Goal: Transaction & Acquisition: Purchase product/service

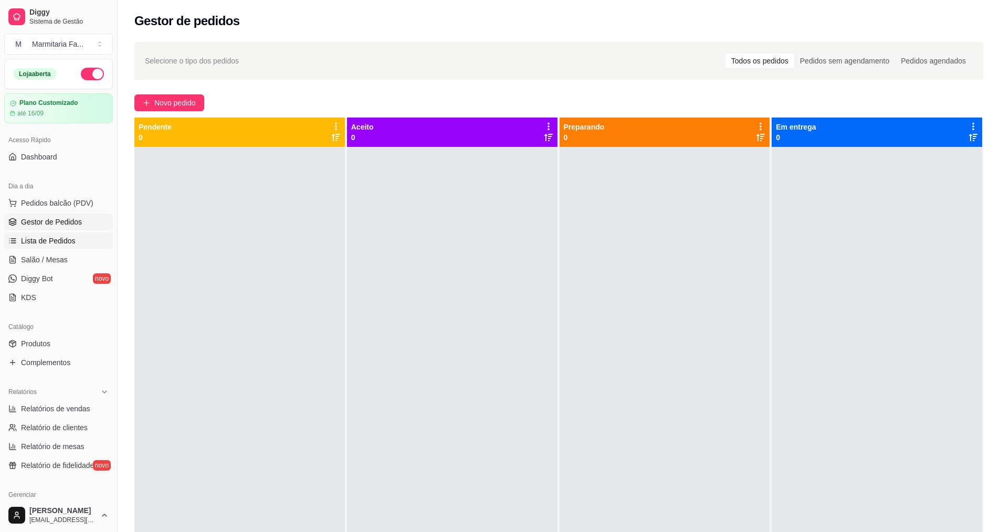
click at [48, 240] on span "Lista de Pedidos" at bounding box center [48, 241] width 55 height 10
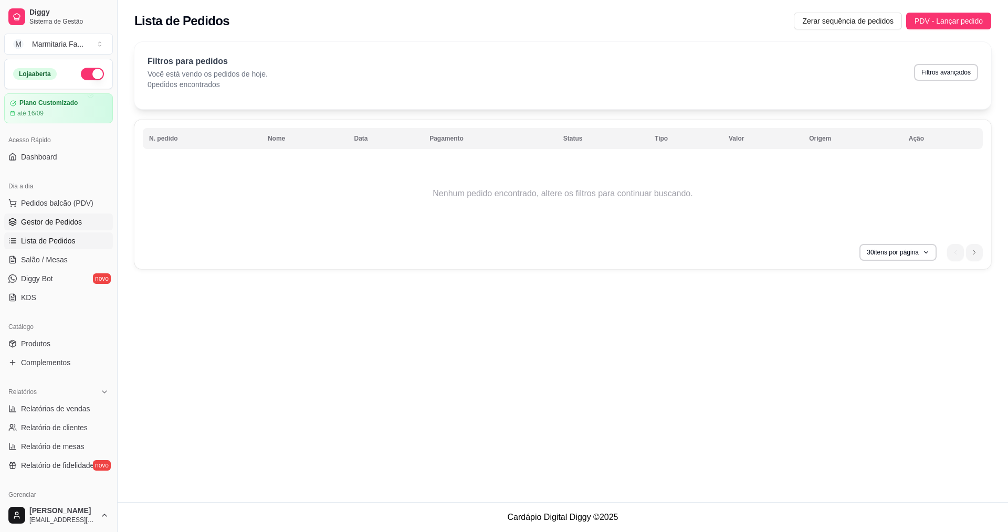
click at [61, 216] on link "Gestor de Pedidos" at bounding box center [58, 222] width 109 height 17
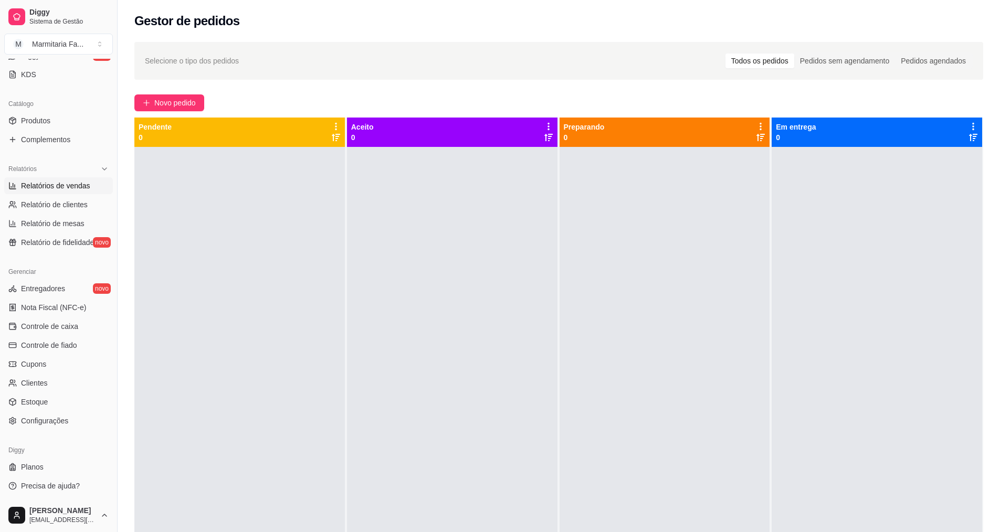
click at [60, 190] on span "Relatórios de vendas" at bounding box center [55, 186] width 69 height 10
select select "ALL"
select select "0"
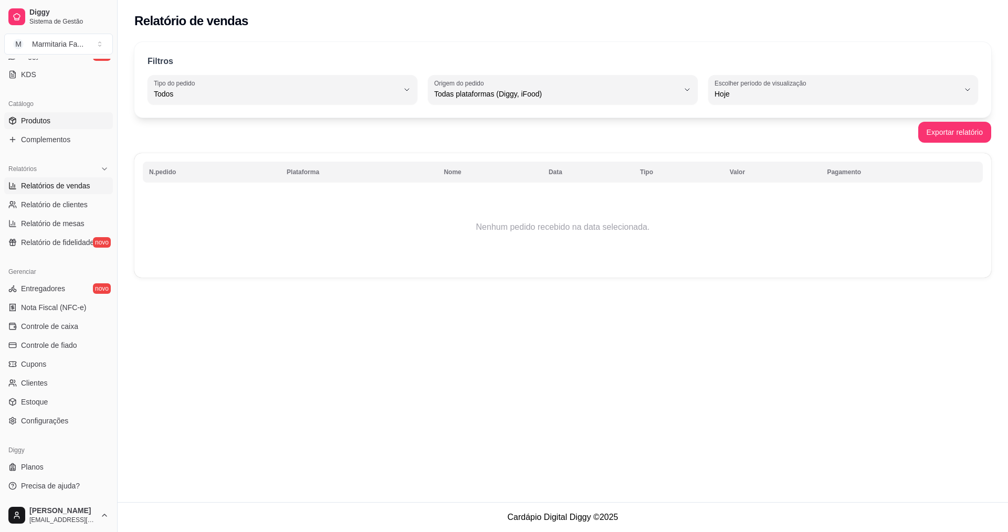
click at [54, 121] on link "Produtos" at bounding box center [58, 120] width 109 height 17
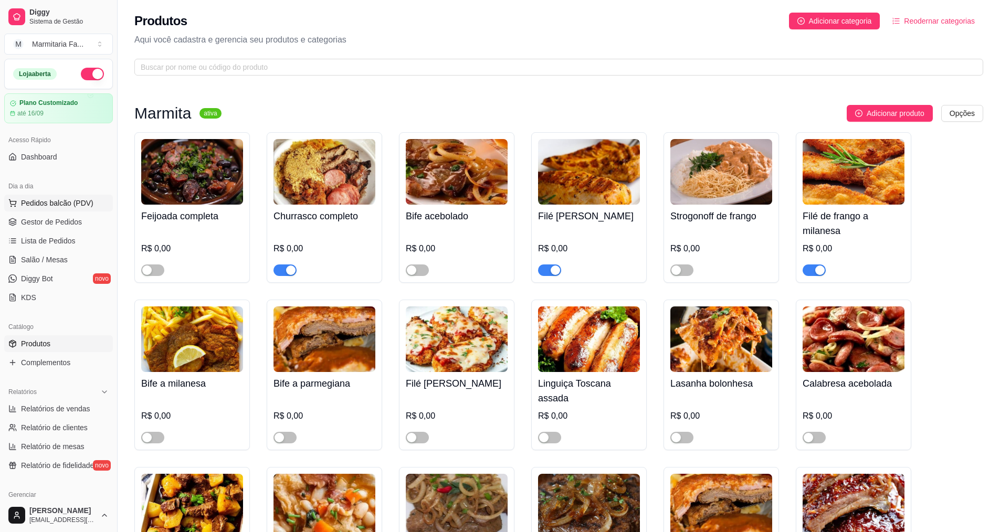
click at [52, 206] on span "Pedidos balcão (PDV)" at bounding box center [57, 203] width 72 height 10
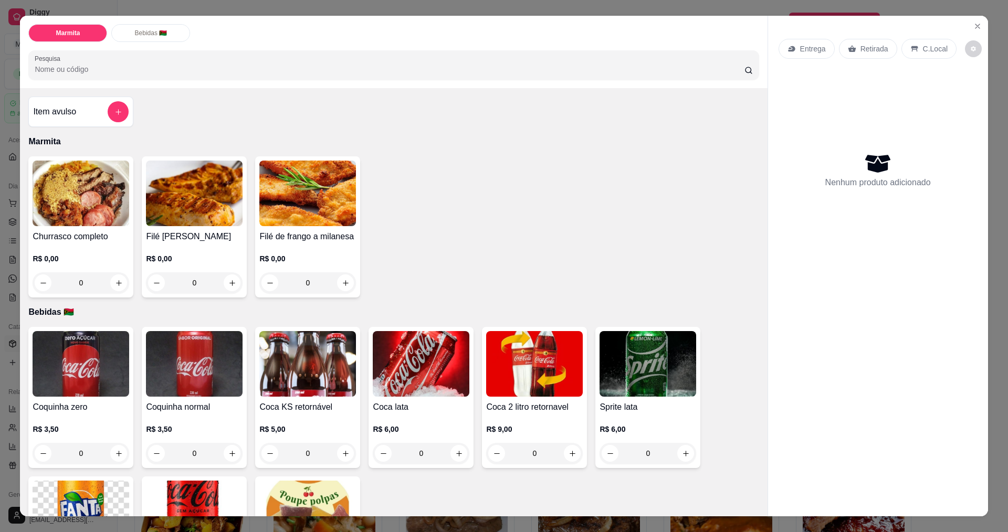
click at [115, 286] on div "0" at bounding box center [81, 282] width 97 height 21
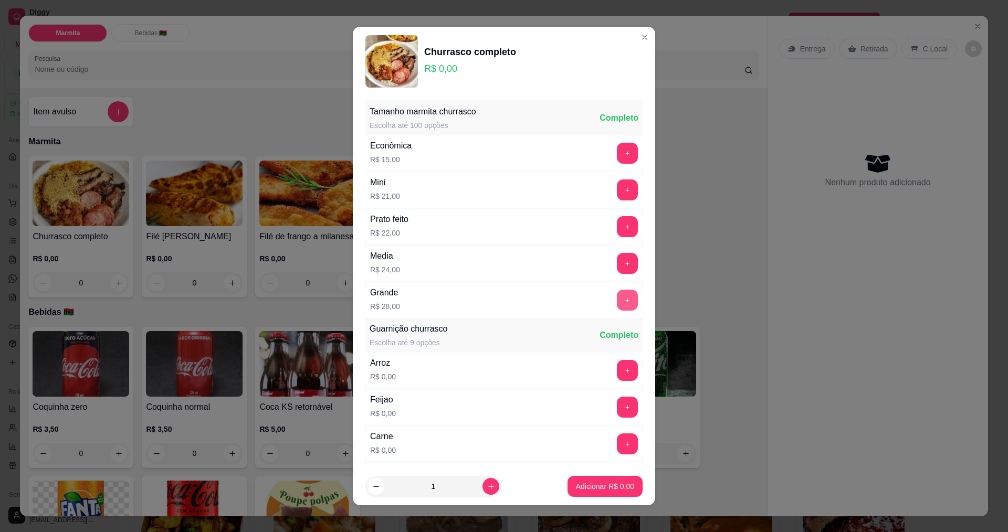
click at [617, 296] on button "+" at bounding box center [627, 300] width 21 height 21
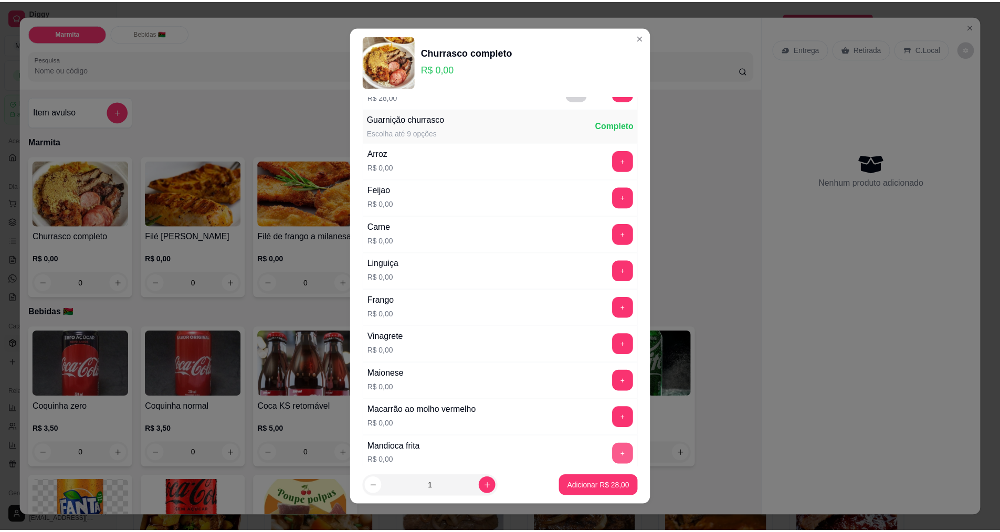
scroll to position [293, 0]
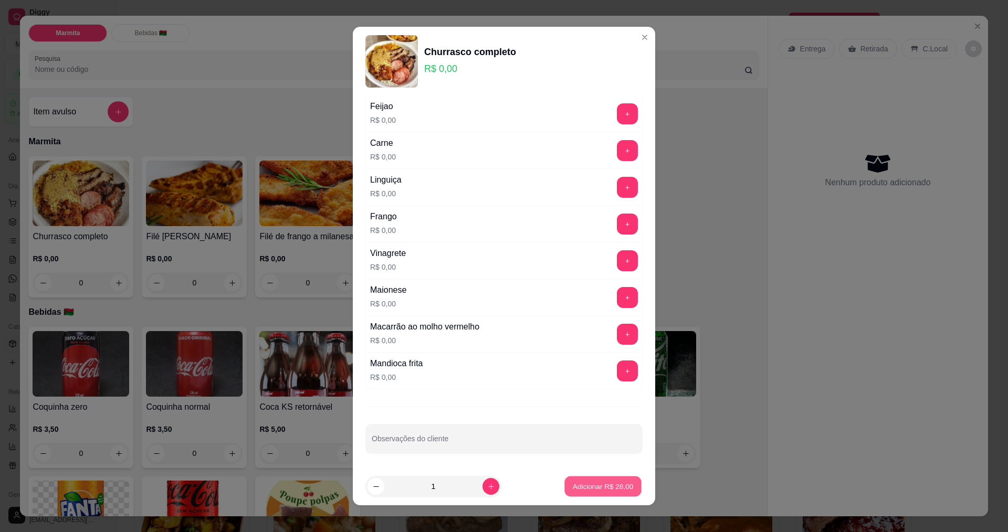
click at [602, 484] on p "Adicionar R$ 28,00" at bounding box center [603, 487] width 61 height 10
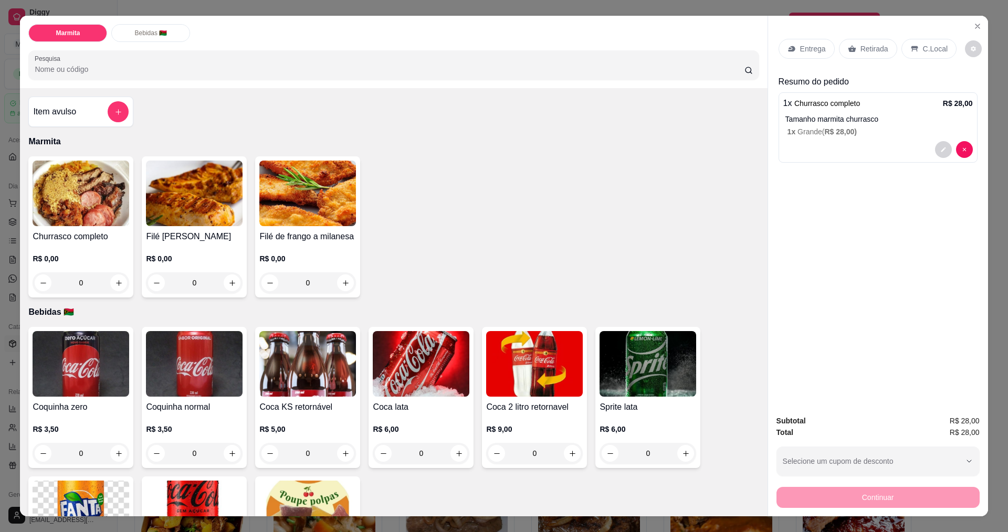
click at [813, 48] on p "Entrega" at bounding box center [813, 49] width 26 height 10
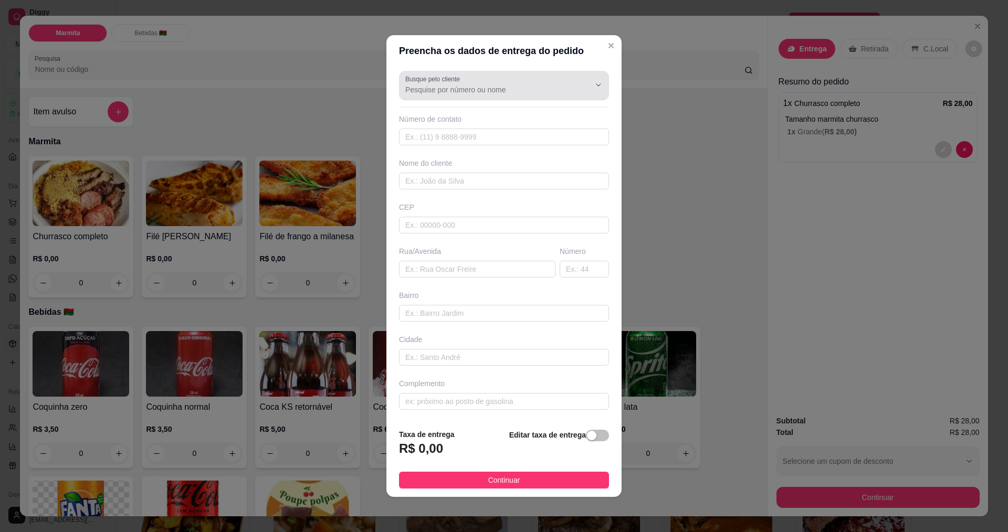
click at [581, 78] on div at bounding box center [590, 85] width 34 height 20
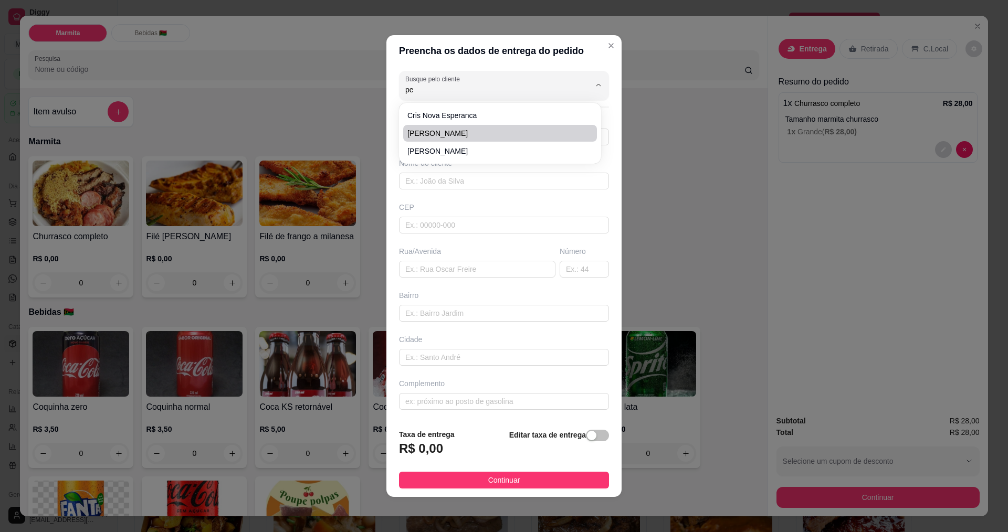
click at [569, 128] on span "[PERSON_NAME]" at bounding box center [494, 133] width 175 height 10
type input "[PERSON_NAME]"
type input "199915582"
type input "[PERSON_NAME]"
type input "rua 13"
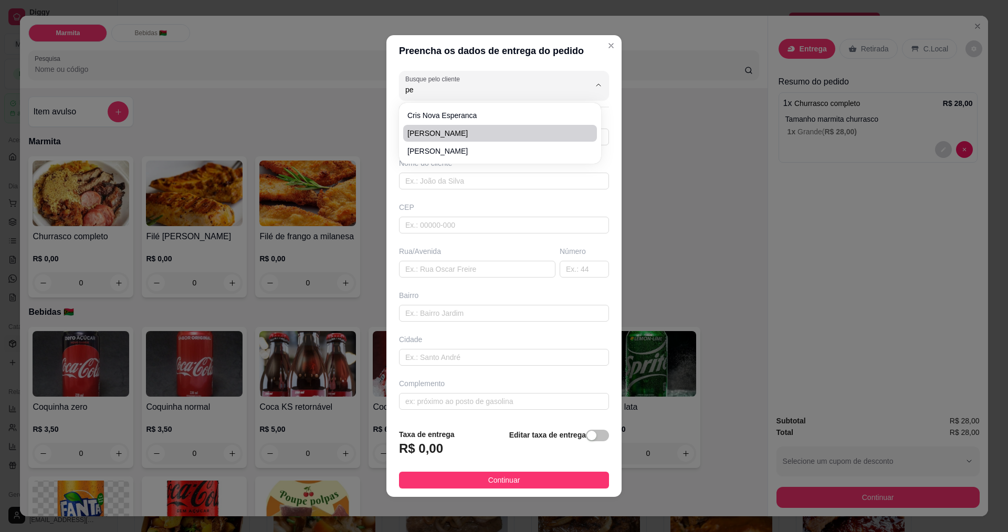
type input "194"
type input "s [PERSON_NAME]"
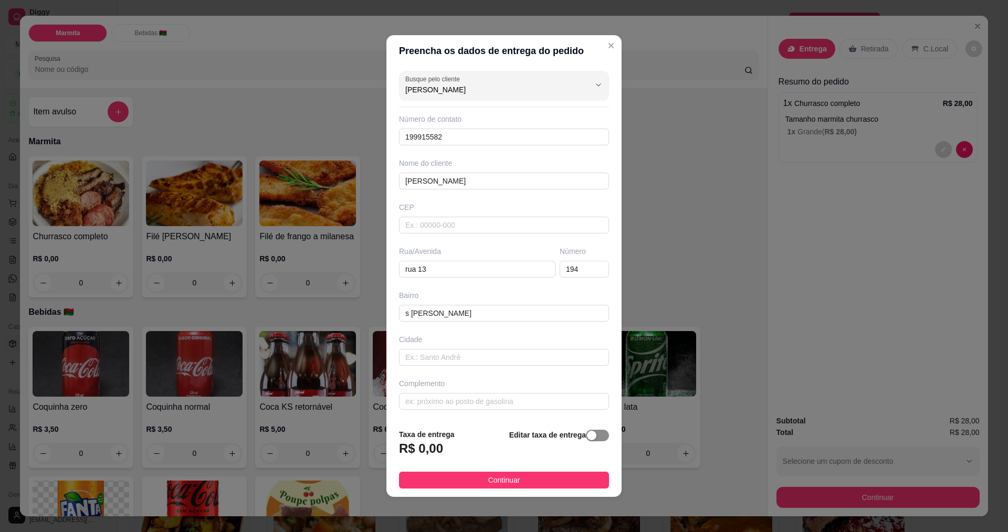
type input "[PERSON_NAME]"
click at [589, 441] on span "button" at bounding box center [597, 436] width 23 height 12
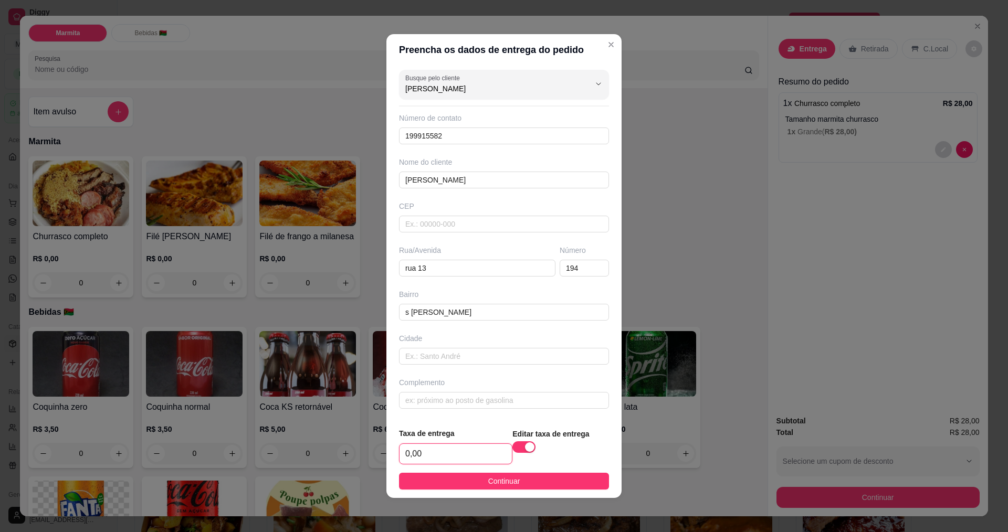
click at [435, 456] on input "0,00" at bounding box center [455, 454] width 112 height 20
type input "2,00"
click at [533, 485] on button "Continuar" at bounding box center [504, 481] width 210 height 17
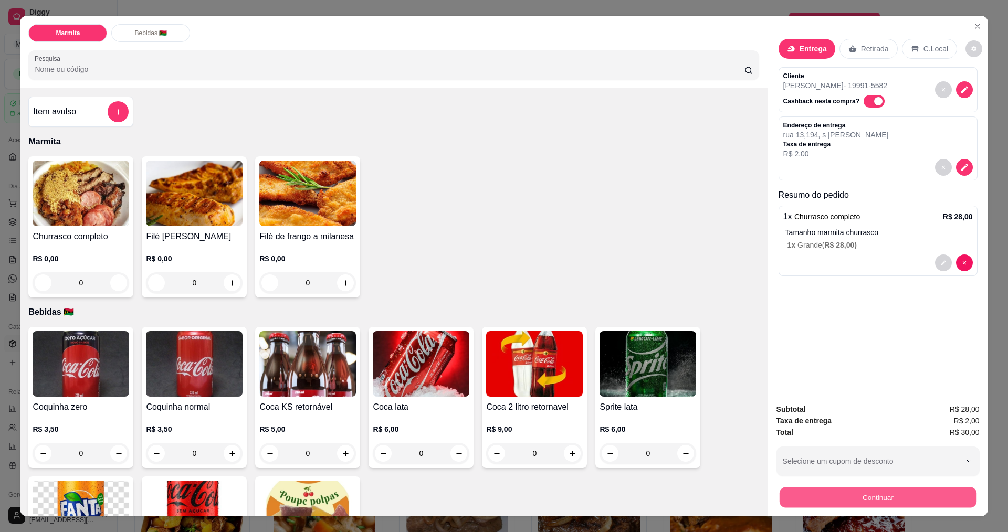
click at [819, 494] on button "Continuar" at bounding box center [877, 497] width 197 height 20
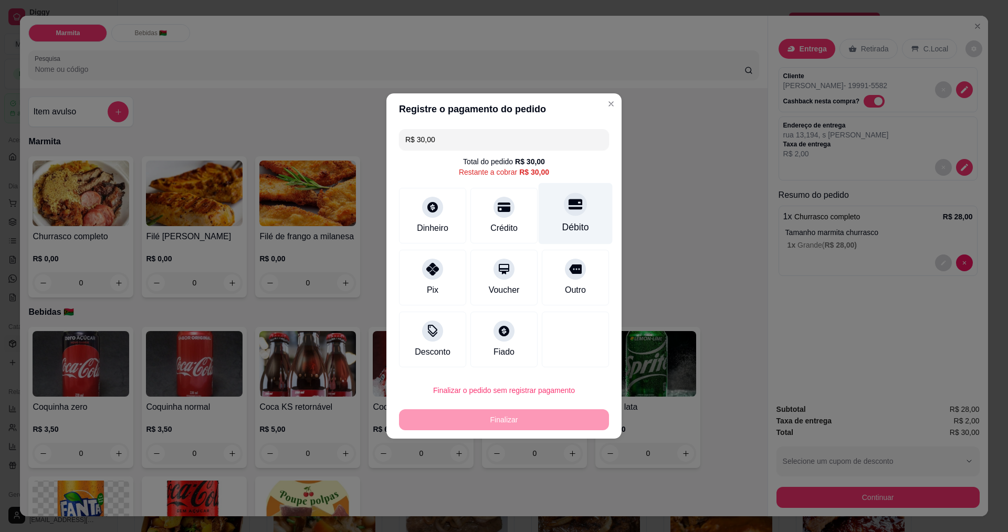
click at [562, 223] on div "Débito" at bounding box center [575, 227] width 27 height 14
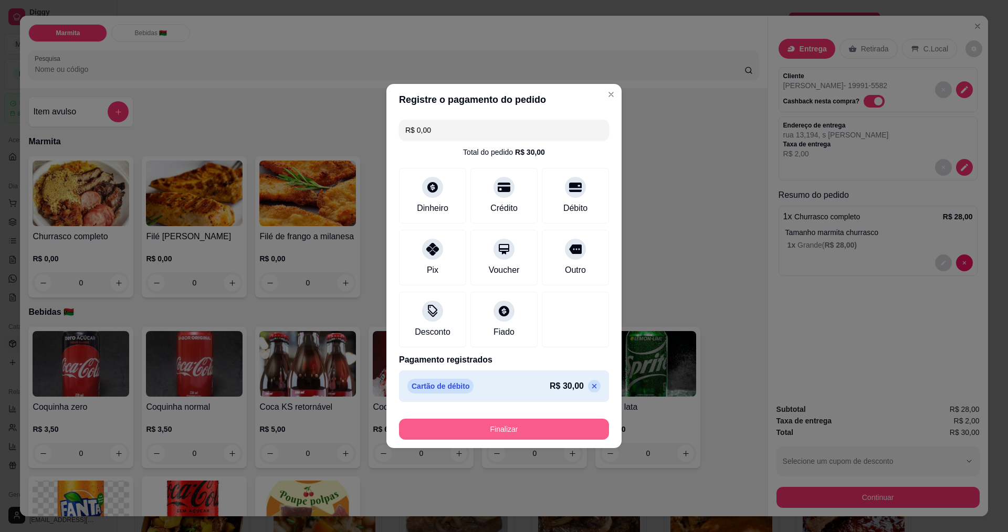
click at [454, 426] on button "Finalizar" at bounding box center [504, 429] width 210 height 21
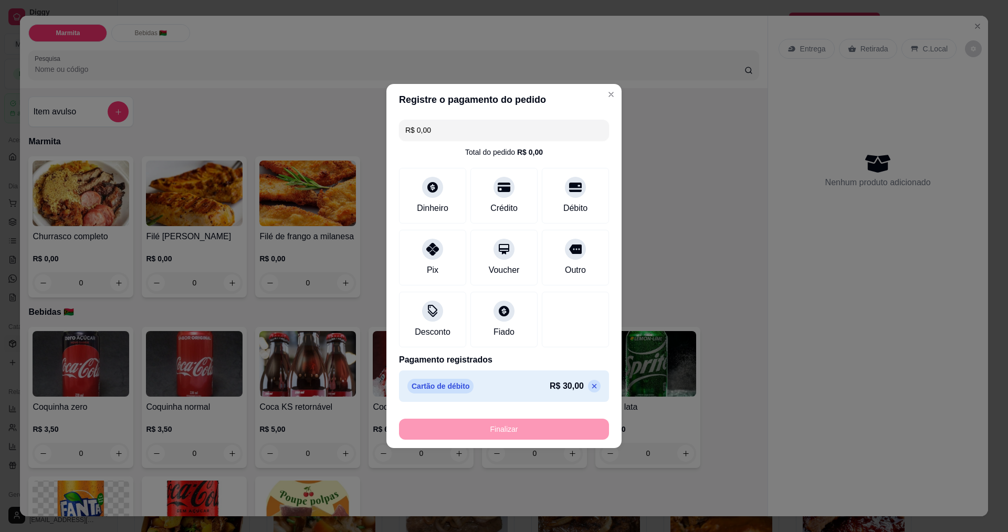
type input "-R$ 30,00"
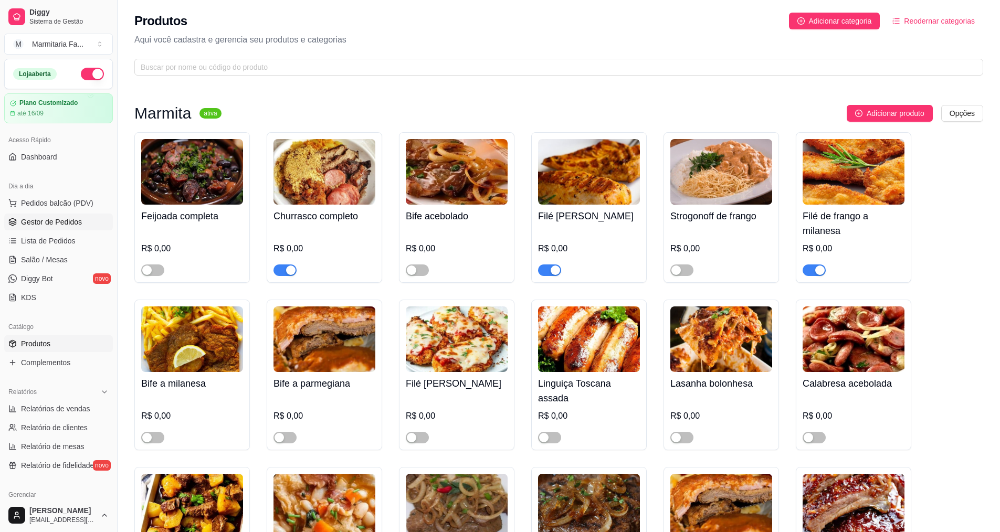
click at [70, 222] on span "Gestor de Pedidos" at bounding box center [51, 222] width 61 height 10
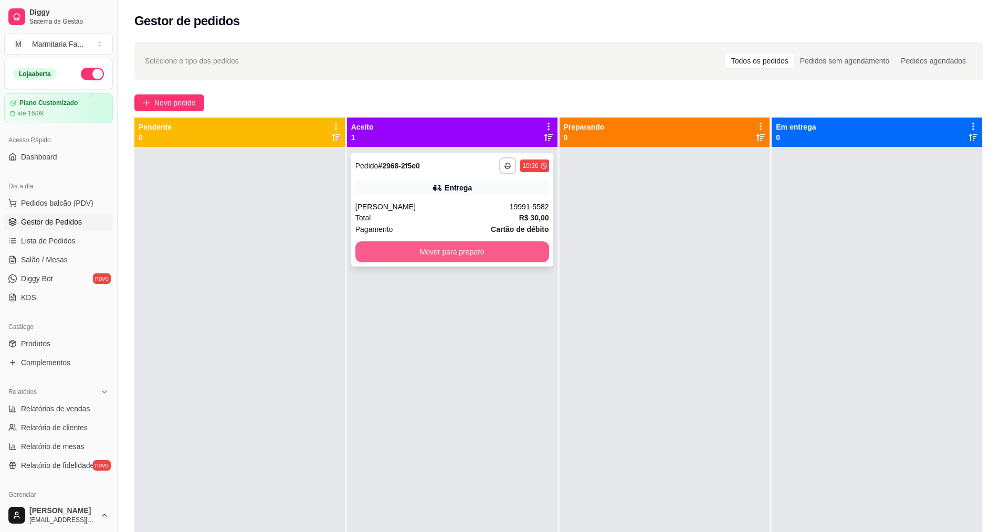
click at [493, 250] on button "Mover para preparo" at bounding box center [452, 251] width 194 height 21
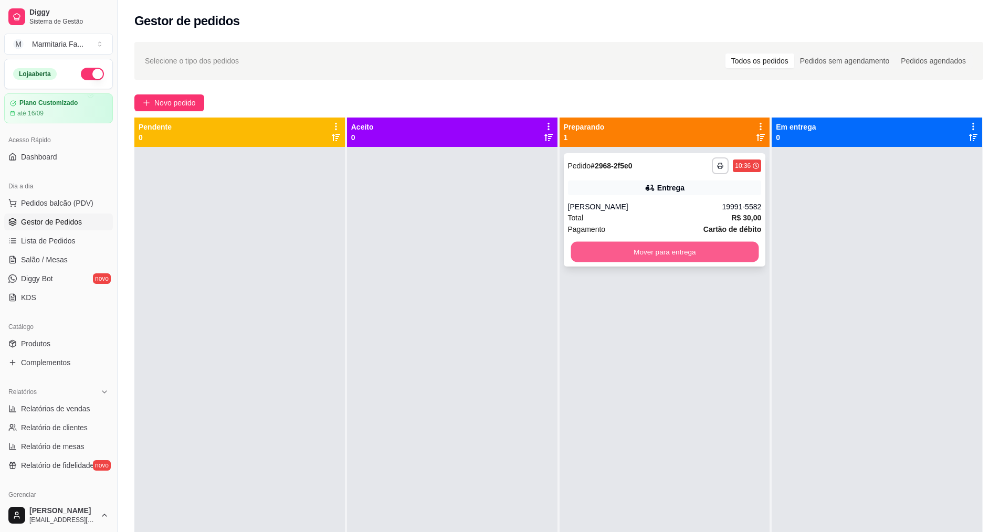
click at [714, 245] on button "Mover para entrega" at bounding box center [665, 252] width 188 height 20
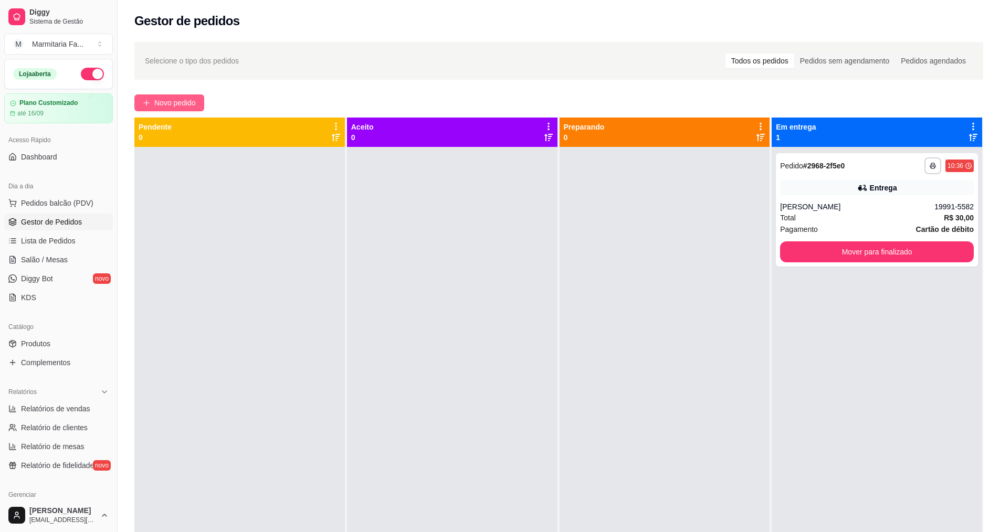
click at [173, 99] on span "Novo pedido" at bounding box center [174, 103] width 41 height 12
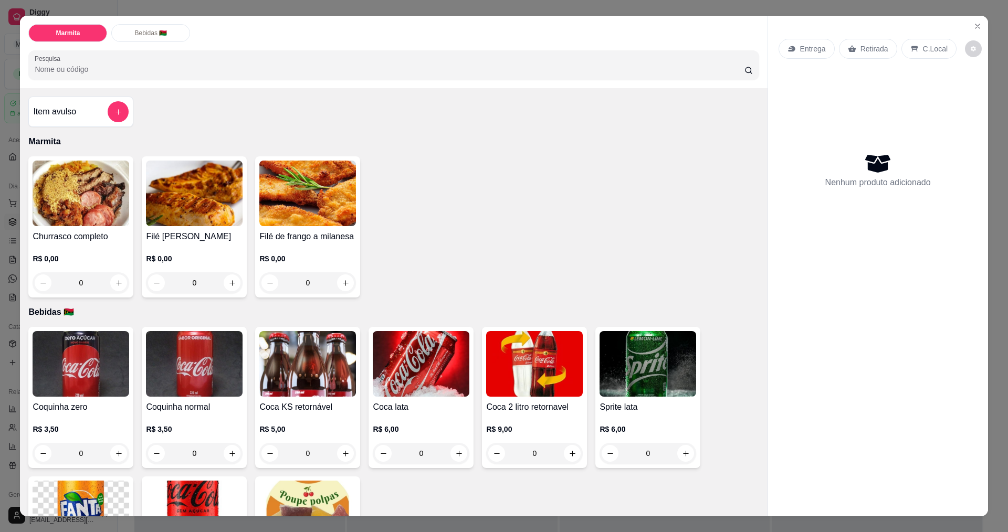
click at [12, 185] on div "Marmita Bebidas 🇻🇺 Pesquisa Item avulso Marmita Churrasco completo R$ 0,00 0 Fi…" at bounding box center [504, 266] width 1008 height 532
click at [975, 24] on icon "Close" at bounding box center [977, 26] width 8 height 8
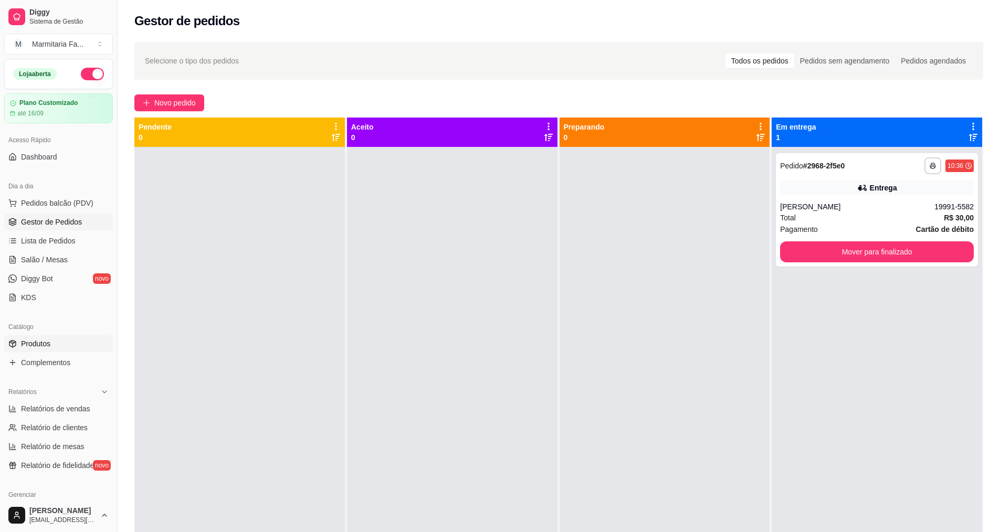
click at [44, 336] on link "Produtos" at bounding box center [58, 343] width 109 height 17
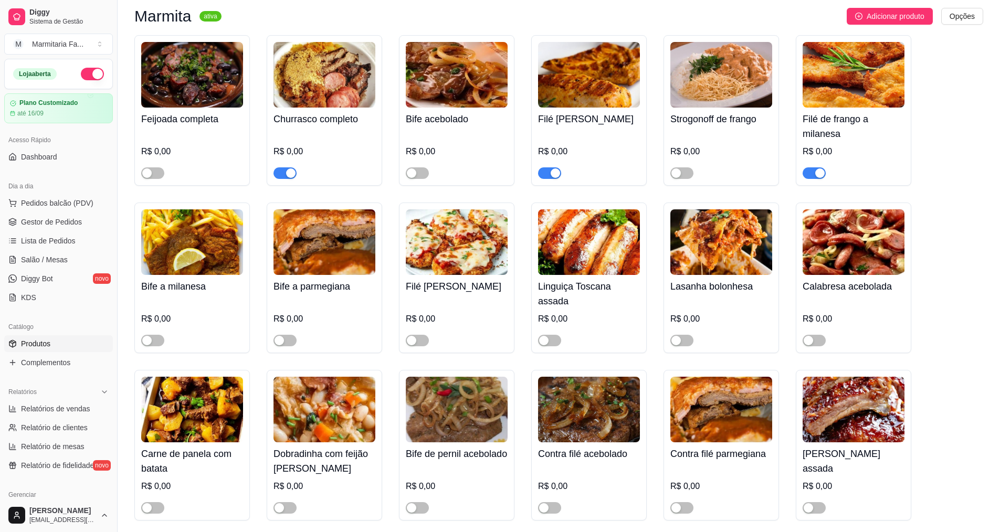
scroll to position [157, 0]
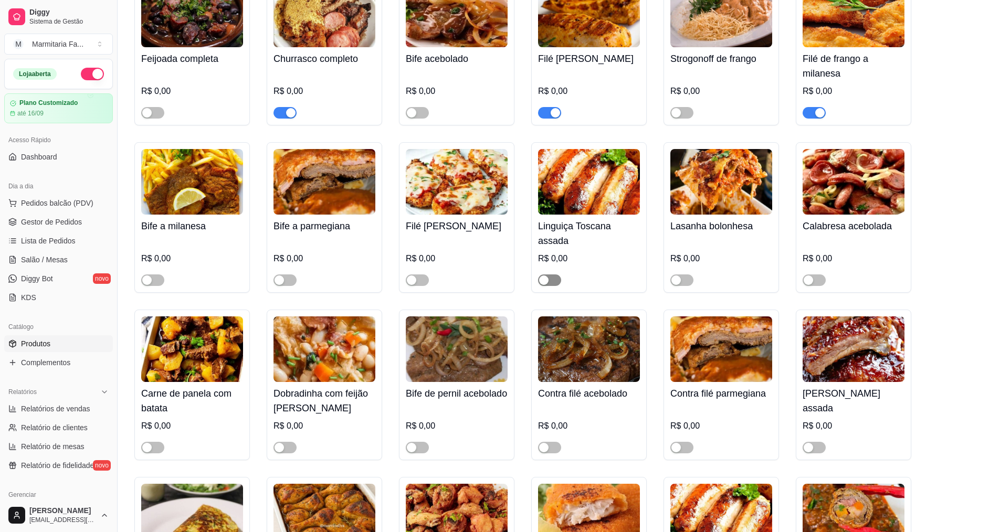
click at [553, 280] on span "button" at bounding box center [549, 281] width 23 height 12
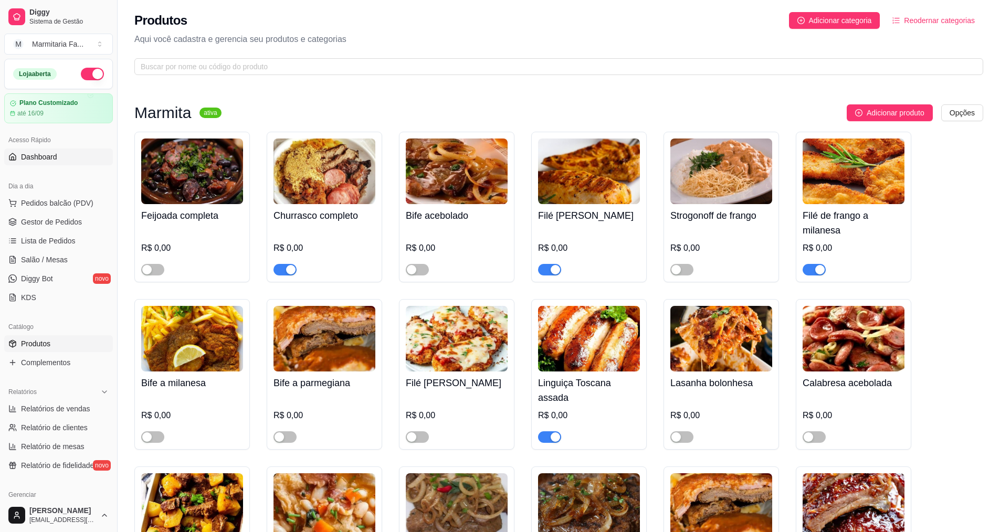
scroll to position [0, 0]
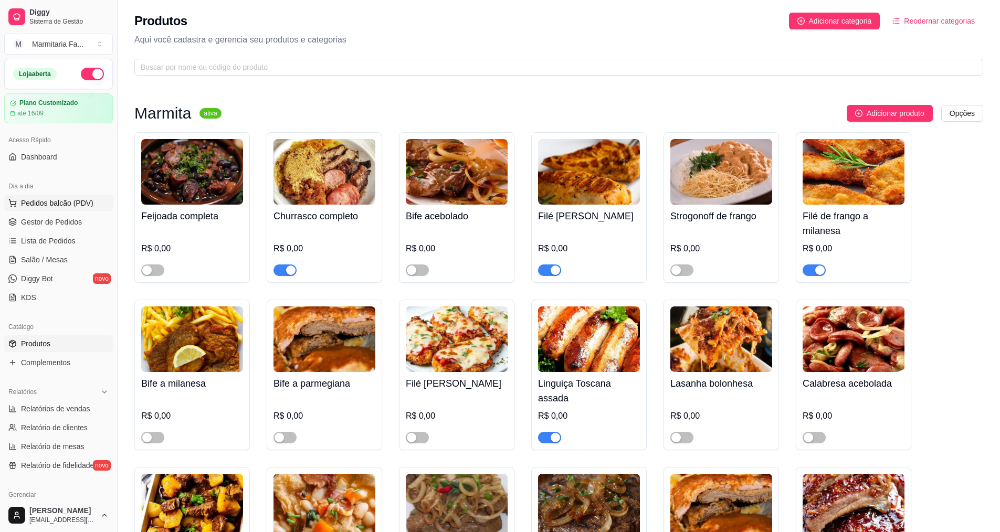
click at [67, 195] on button "Pedidos balcão (PDV)" at bounding box center [58, 203] width 109 height 17
click at [67, 195] on body "Diggy Sistema de Gestão M Marmitaria Fa ... Loja aberta Plano Customizado até 1…" at bounding box center [500, 266] width 1000 height 532
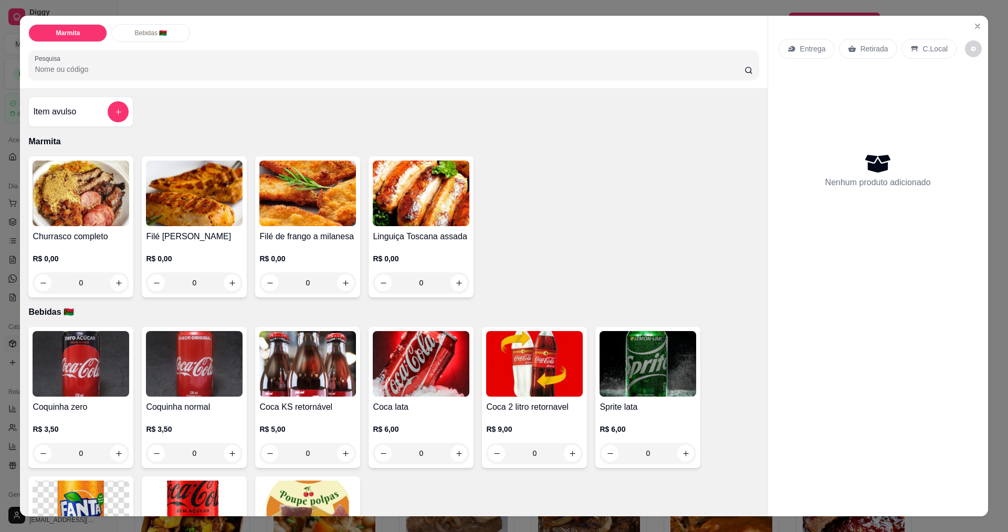
click at [114, 282] on div "0" at bounding box center [81, 282] width 97 height 21
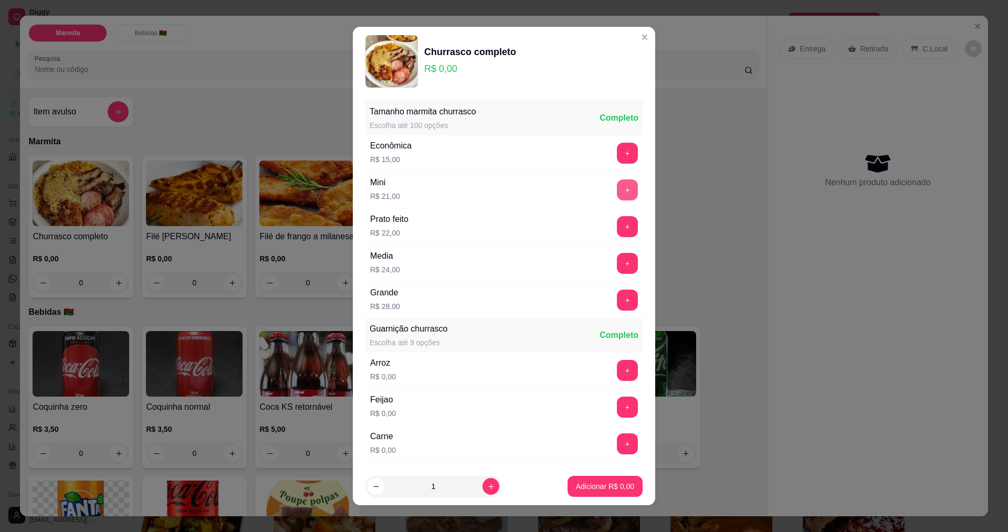
click at [617, 189] on button "+" at bounding box center [627, 190] width 21 height 21
click at [588, 488] on p "Adicionar R$ 42,00" at bounding box center [603, 486] width 62 height 10
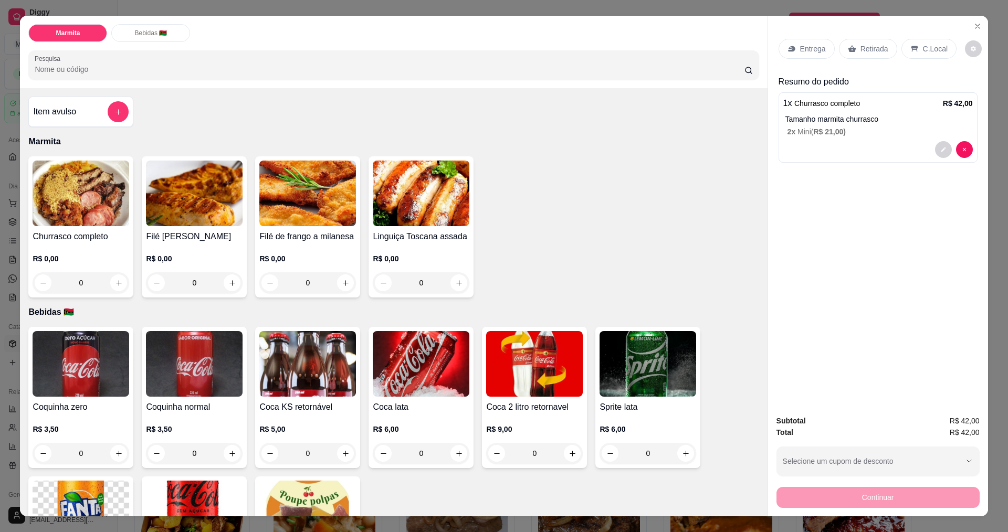
click at [793, 49] on div "Entrega" at bounding box center [806, 49] width 56 height 20
click at [814, 45] on p "Entrega" at bounding box center [813, 49] width 26 height 10
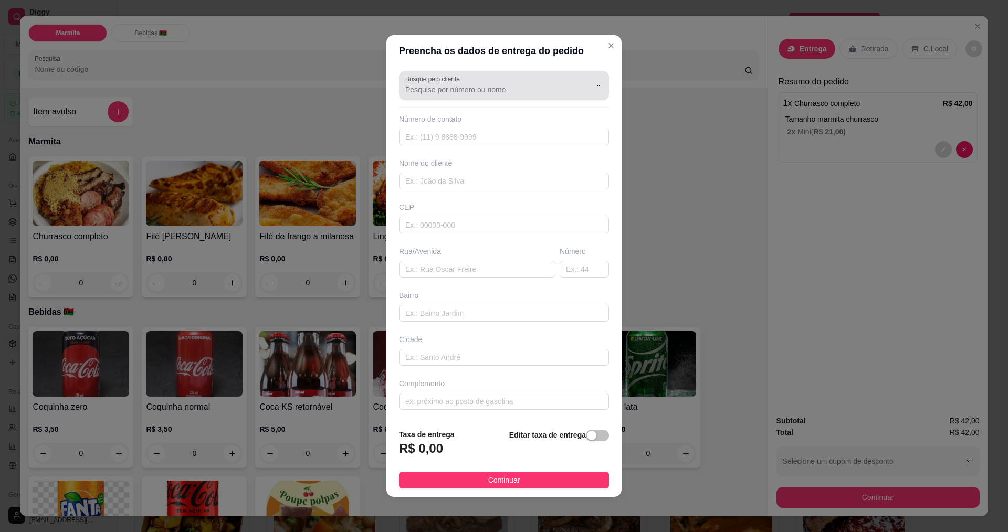
click at [579, 87] on icon "Show suggestions" at bounding box center [583, 85] width 8 height 8
click at [576, 106] on div "[PERSON_NAME] [PERSON_NAME]" at bounding box center [500, 115] width 198 height 21
click at [495, 116] on span "[PERSON_NAME] [PERSON_NAME]" at bounding box center [494, 115] width 175 height 10
type input "[PERSON_NAME] [PERSON_NAME]"
type input "19991773467"
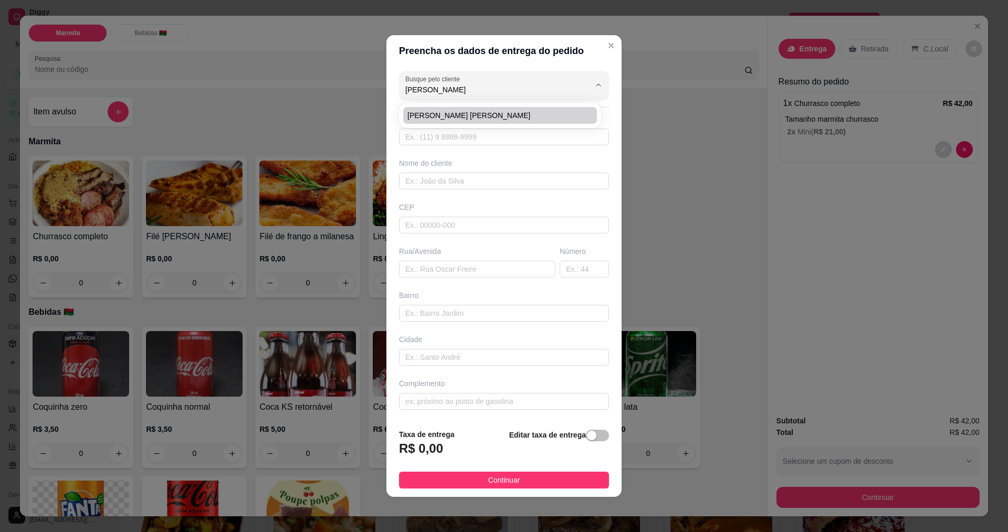
type input "[PERSON_NAME] [PERSON_NAME]"
type input "casa"
type input "itajai"
type input "entregar casa 11;30"
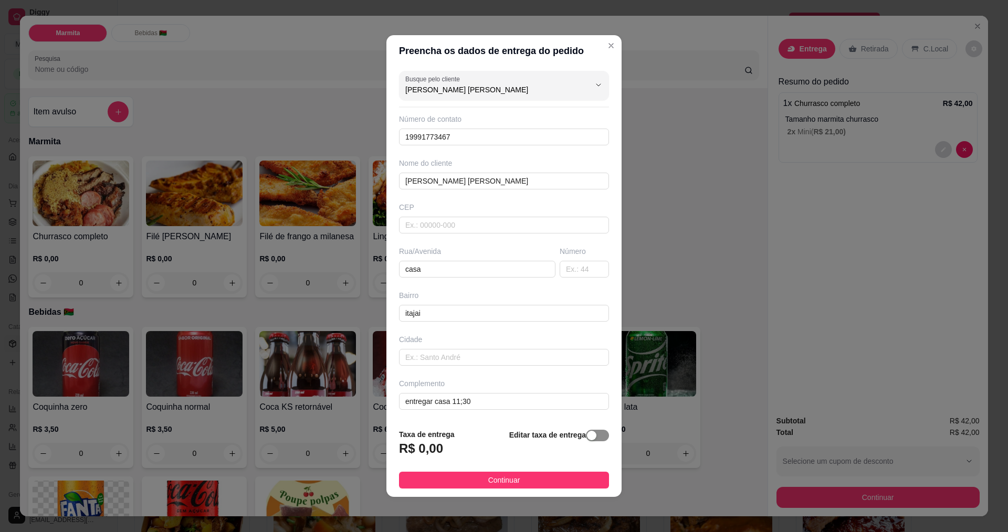
click at [593, 436] on span "button" at bounding box center [597, 436] width 23 height 12
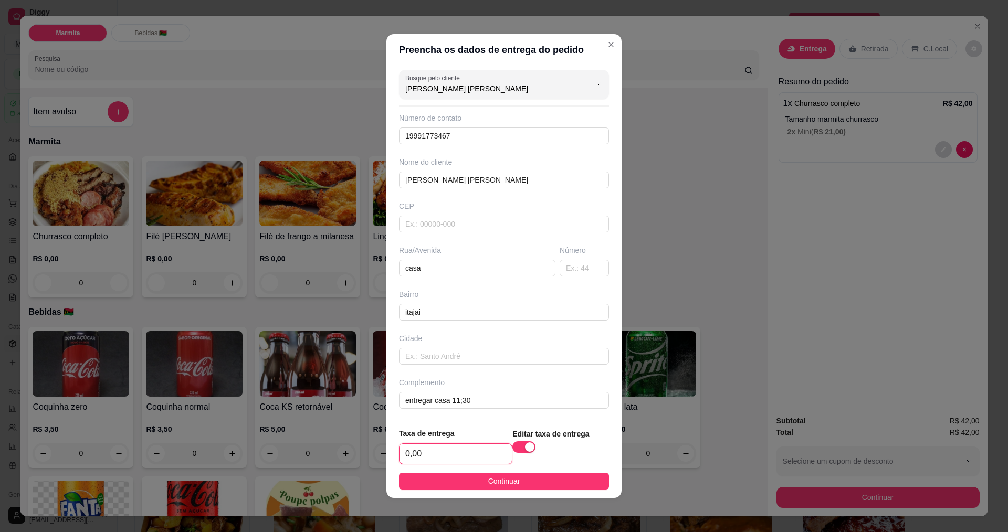
click at [467, 455] on input "0,00" at bounding box center [455, 454] width 112 height 20
type input "2,00"
click at [485, 402] on input "entregar casa 11;30" at bounding box center [504, 400] width 210 height 17
type input "entregar casa 11;40"
click at [544, 479] on button "Continuar" at bounding box center [504, 481] width 210 height 17
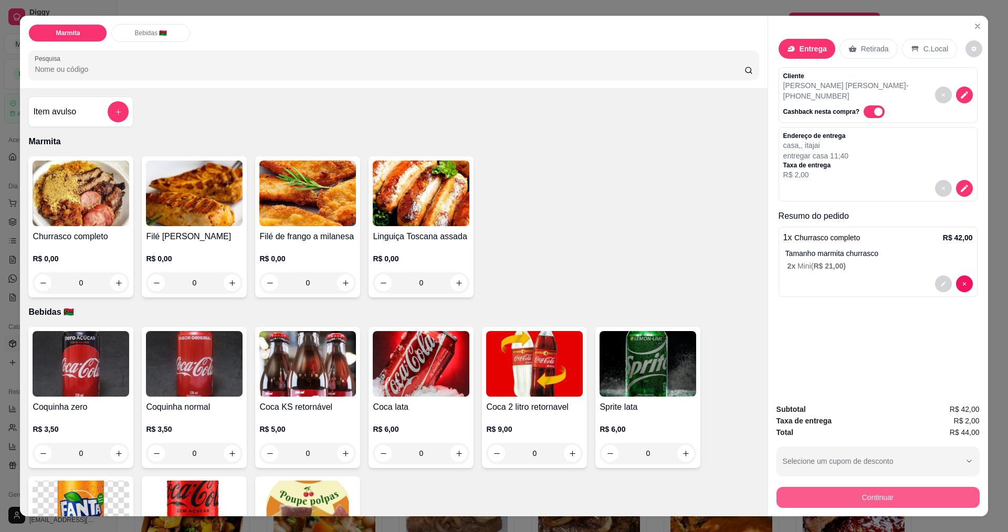
click at [868, 497] on button "Continuar" at bounding box center [877, 497] width 203 height 21
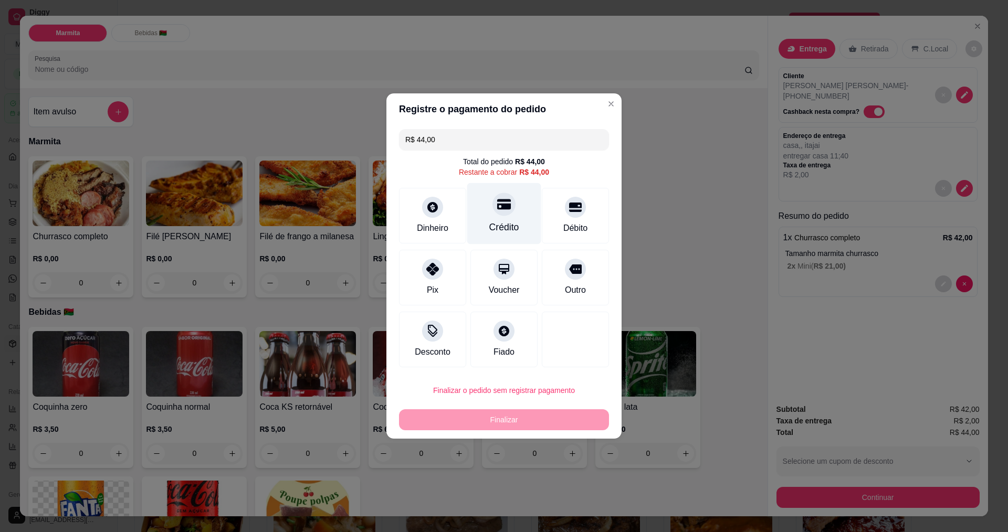
click at [499, 207] on icon at bounding box center [504, 204] width 14 height 10
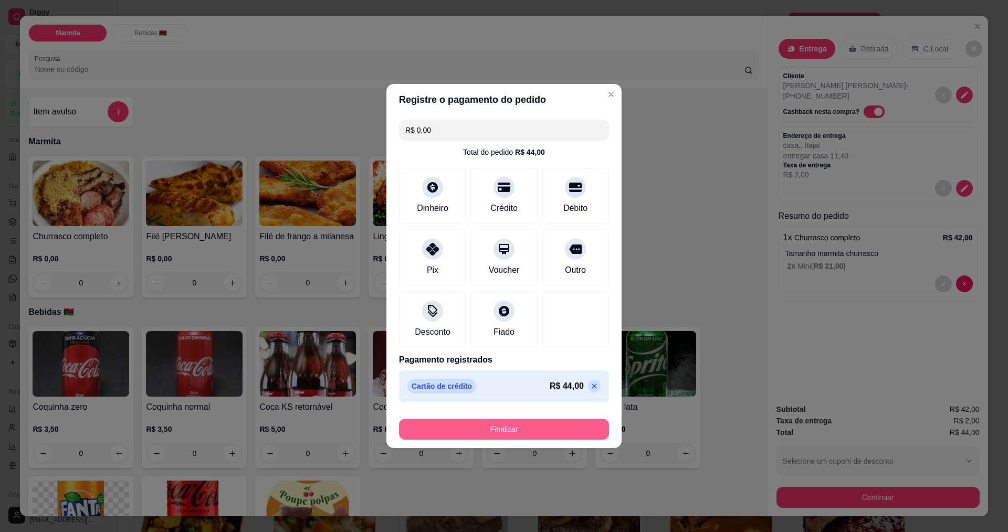
click at [502, 424] on button "Finalizar" at bounding box center [504, 429] width 210 height 21
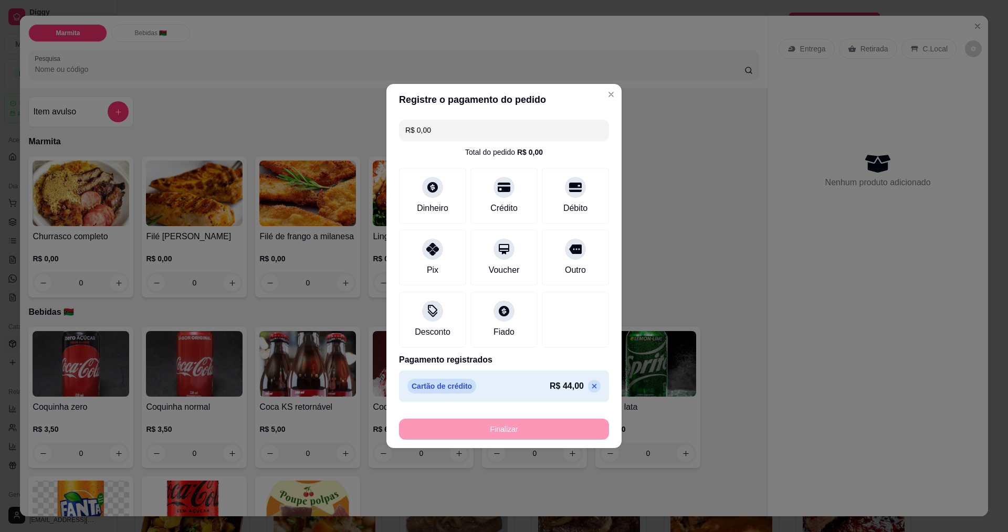
type input "-R$ 44,00"
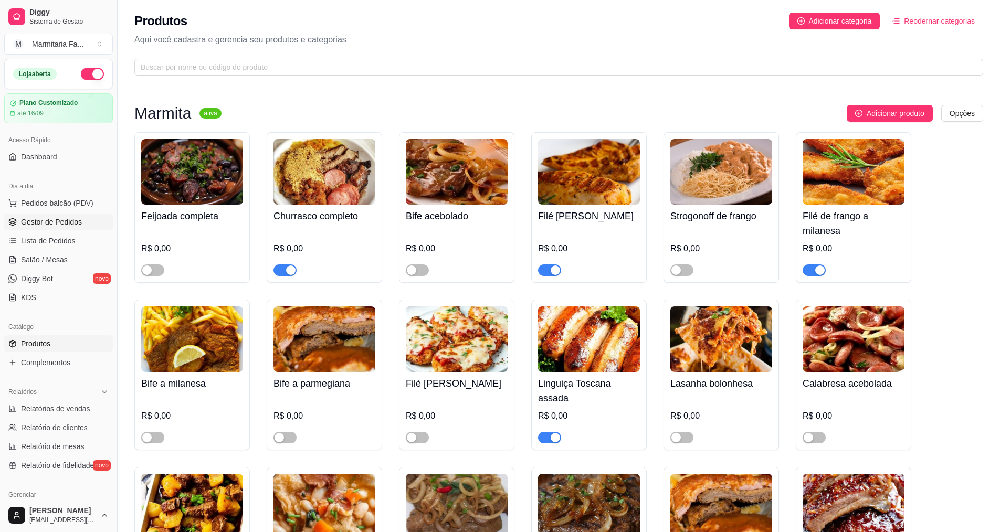
click at [57, 219] on span "Gestor de Pedidos" at bounding box center [51, 222] width 61 height 10
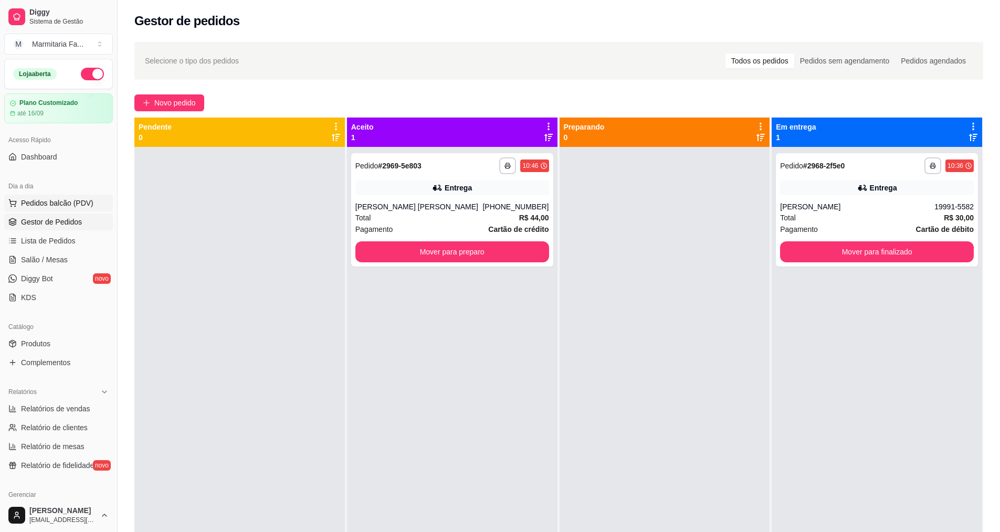
click at [72, 199] on span "Pedidos balcão (PDV)" at bounding box center [57, 203] width 72 height 10
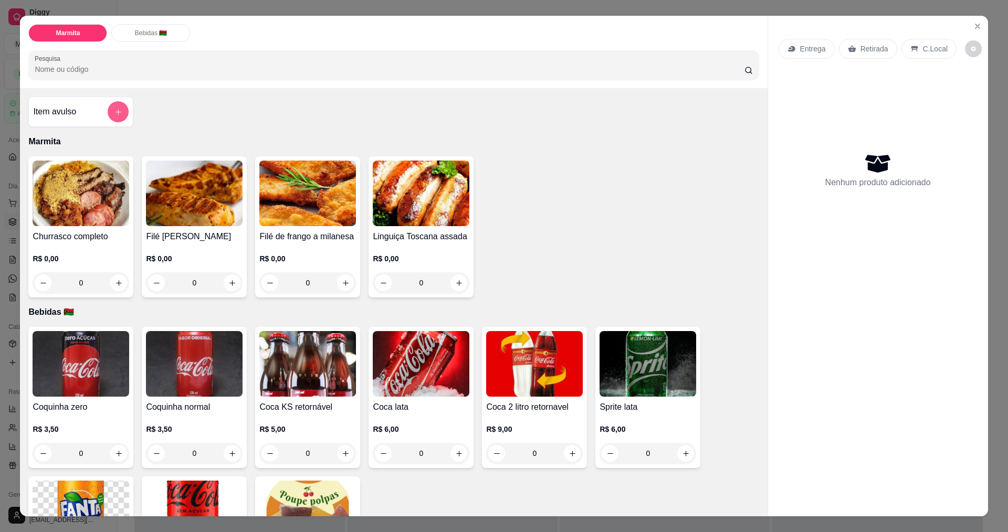
click at [114, 110] on icon "add-separate-item" at bounding box center [118, 112] width 8 height 8
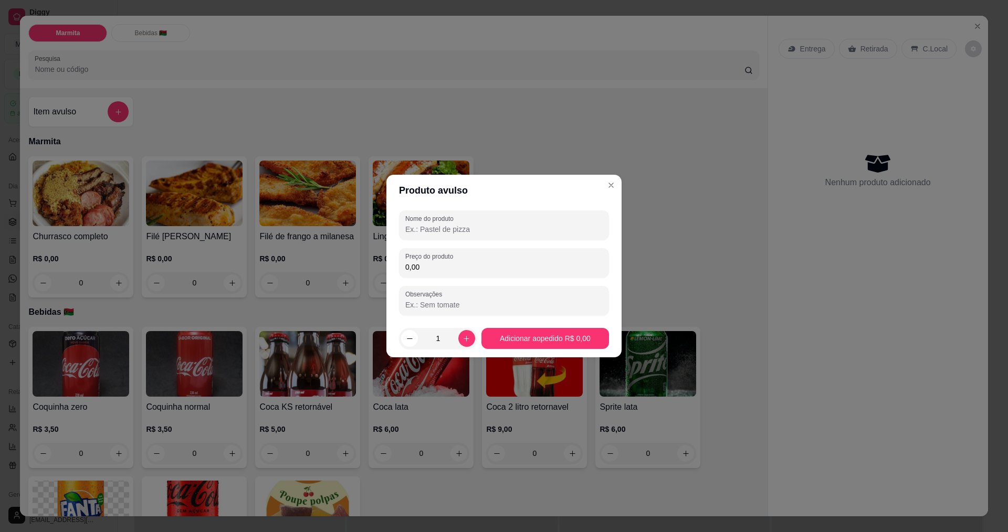
click at [445, 303] on input "Observações" at bounding box center [503, 305] width 197 height 10
type input "[PERSON_NAME]"
click at [434, 271] on input "0,00" at bounding box center [503, 267] width 197 height 10
type input "15,00"
click at [438, 224] on input "Nome do produto" at bounding box center [503, 229] width 197 height 10
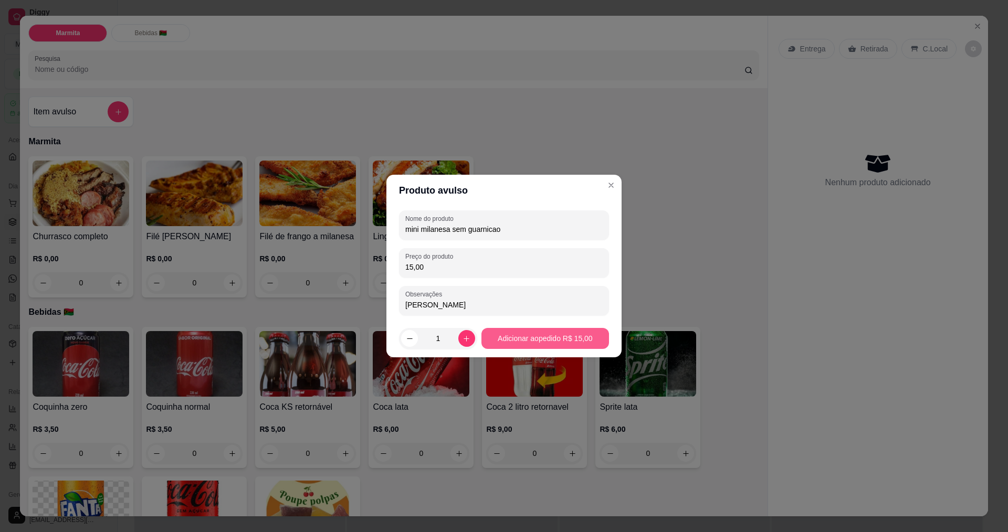
type input "mini milanesa sem guarnicao"
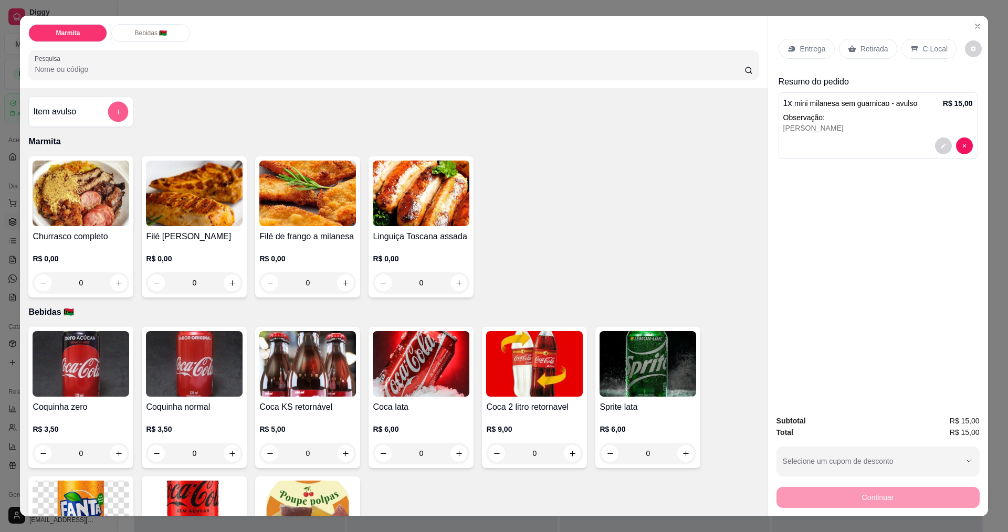
click at [115, 112] on icon "add-separate-item" at bounding box center [117, 111] width 5 height 5
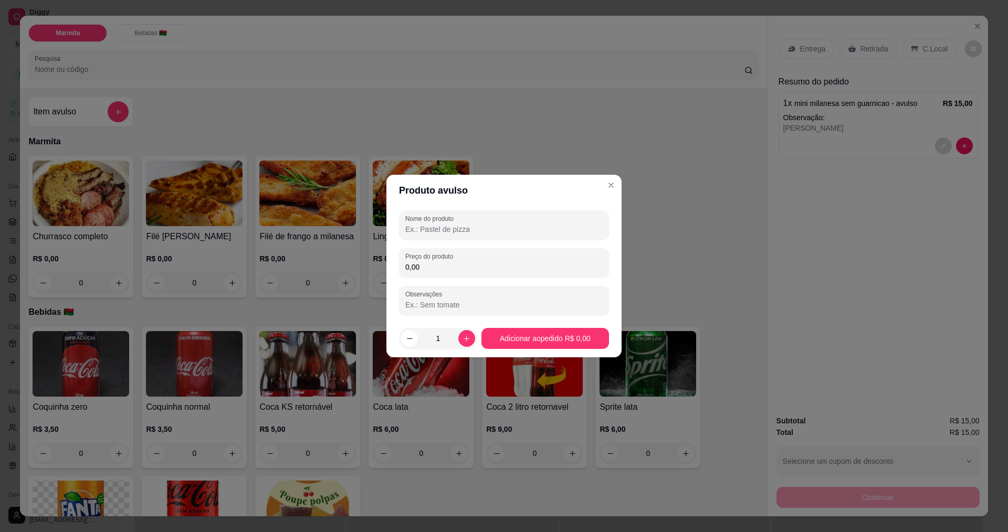
click at [424, 304] on input "Observações" at bounding box center [503, 305] width 197 height 10
type input "kauan"
click at [447, 265] on input "0,00" at bounding box center [503, 267] width 197 height 10
type input "18,00"
click at [440, 227] on input "Nome do produto" at bounding box center [503, 229] width 197 height 10
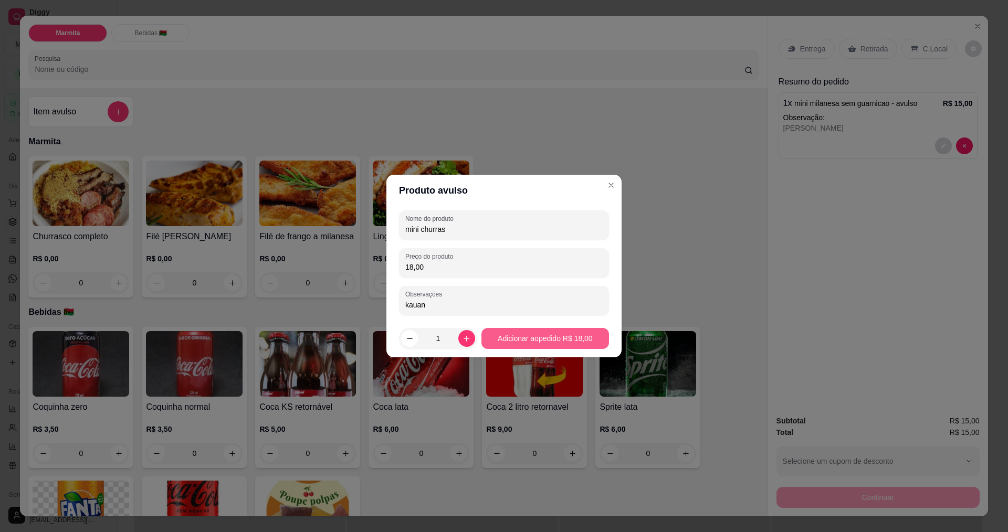
type input "mini churras"
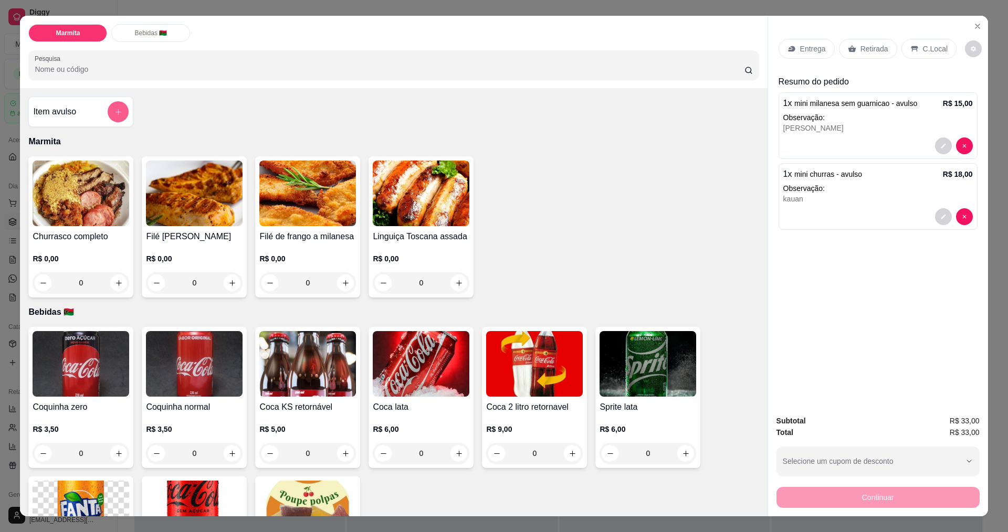
click at [112, 106] on button "add-separate-item" at bounding box center [118, 111] width 21 height 21
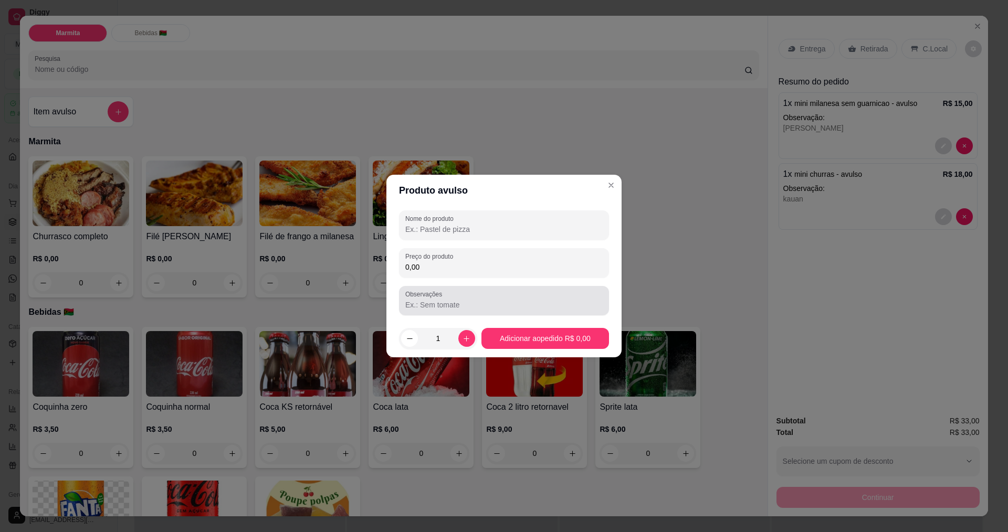
click at [439, 312] on div "Observações" at bounding box center [504, 300] width 210 height 29
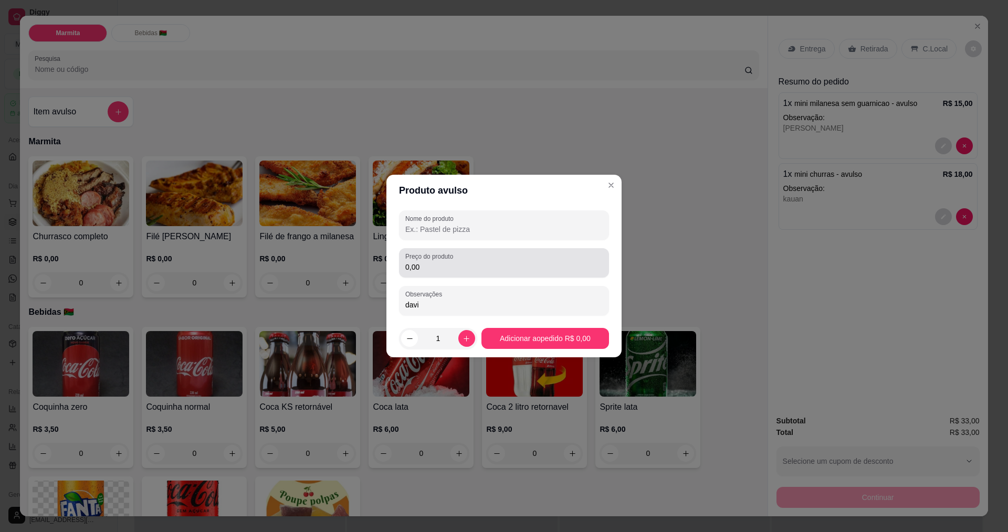
type input "davi"
click at [429, 267] on input "0,00" at bounding box center [503, 267] width 197 height 10
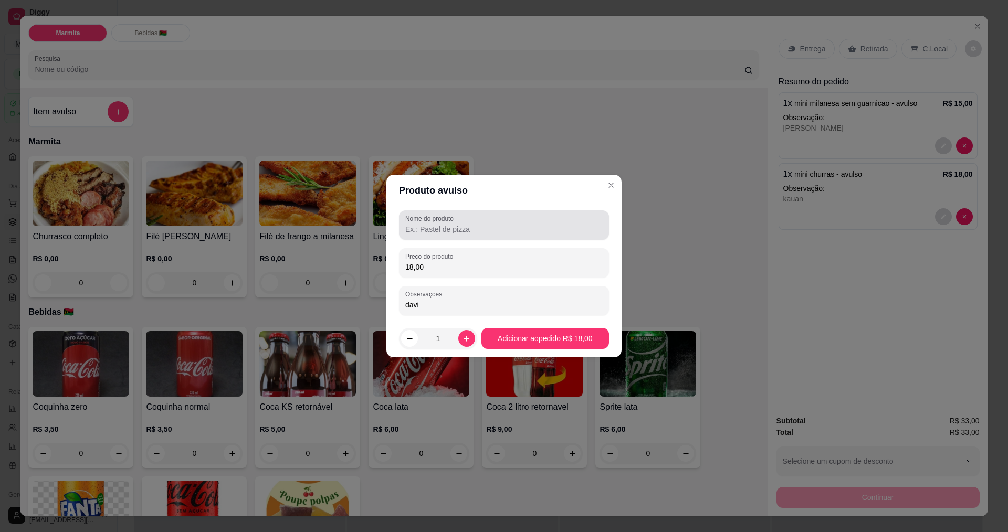
type input "18,00"
click at [434, 228] on input "Nome do produto" at bounding box center [503, 229] width 197 height 10
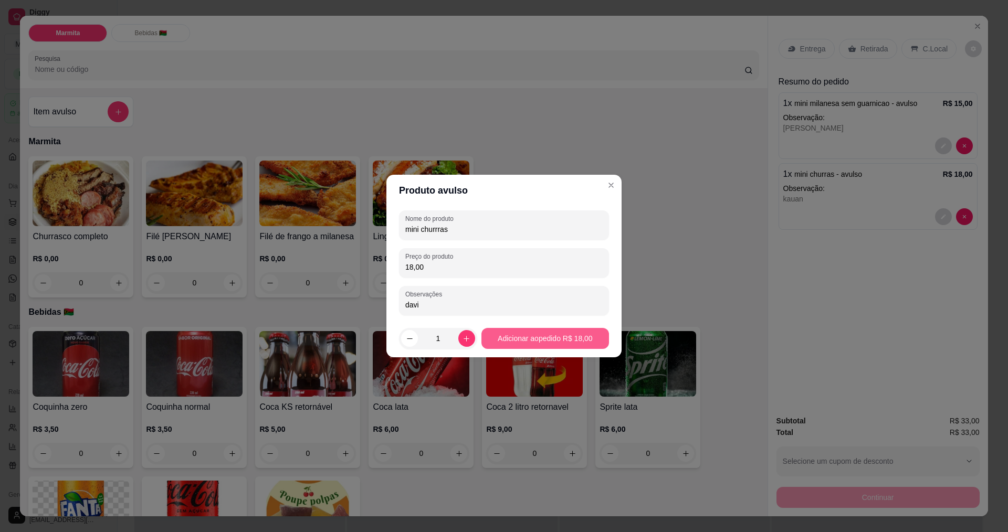
type input "mini churrras"
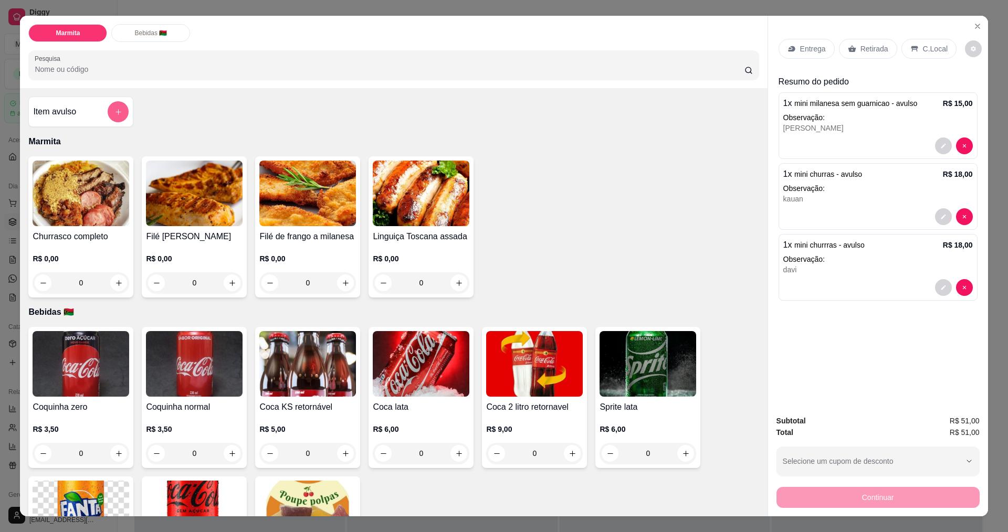
click at [113, 101] on button "add-separate-item" at bounding box center [118, 111] width 21 height 21
click at [116, 109] on icon "add-separate-item" at bounding box center [118, 112] width 8 height 8
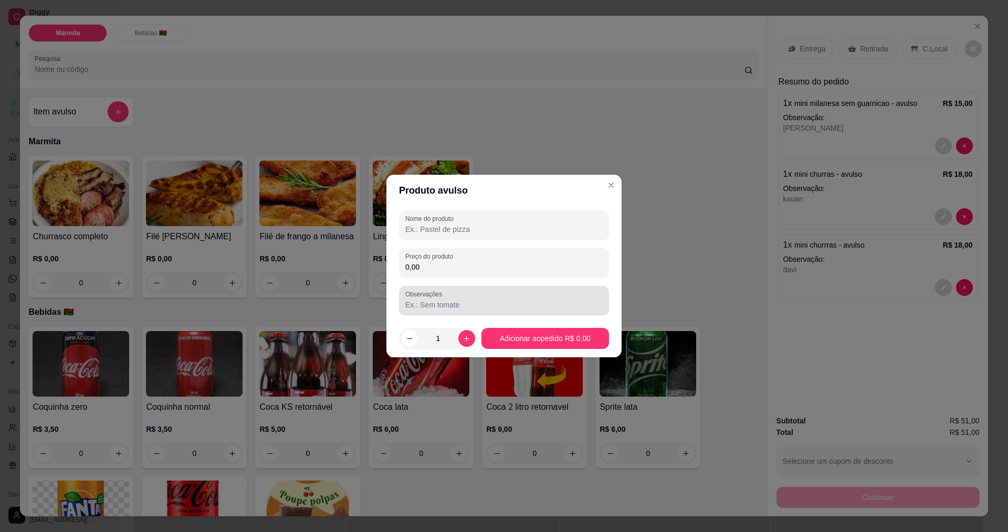
click at [433, 303] on input "Observações" at bounding box center [503, 305] width 197 height 10
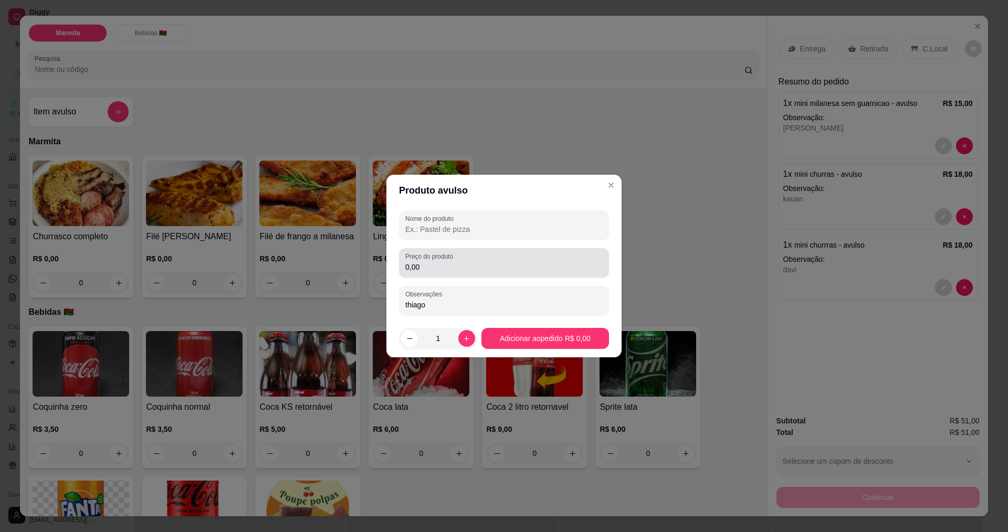
type input "thiago"
click at [431, 270] on input "0,00" at bounding box center [503, 267] width 197 height 10
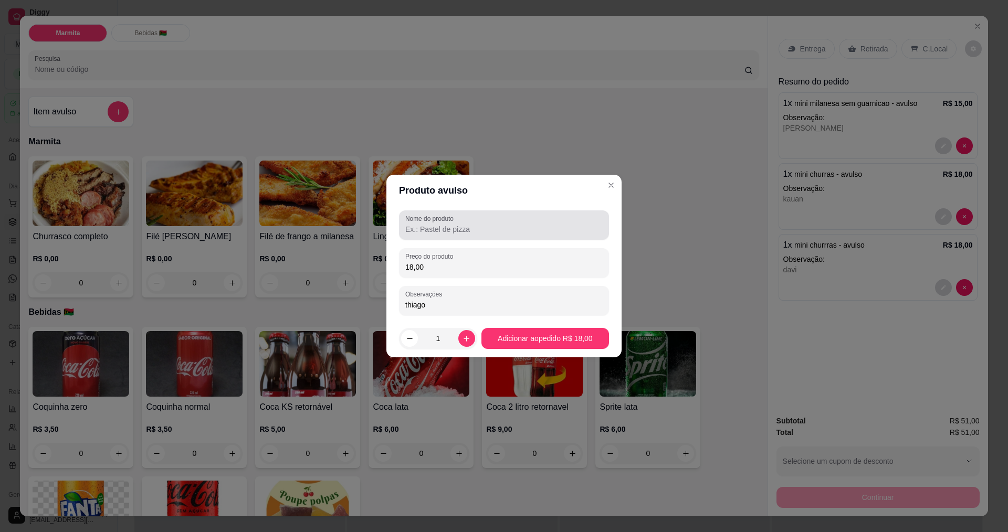
type input "18,00"
click at [417, 227] on input "Nome do produto" at bounding box center [503, 229] width 197 height 10
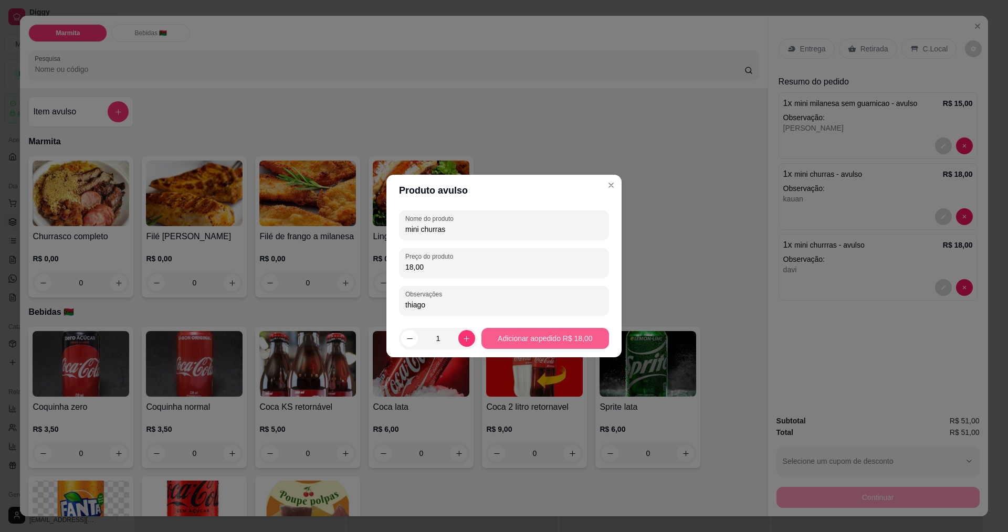
type input "mini churras"
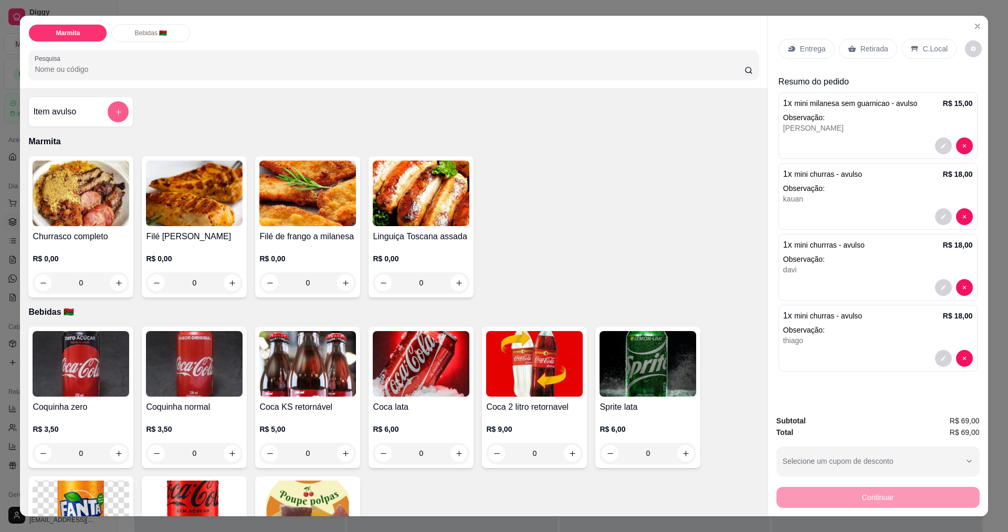
click at [114, 109] on icon "add-separate-item" at bounding box center [118, 112] width 8 height 8
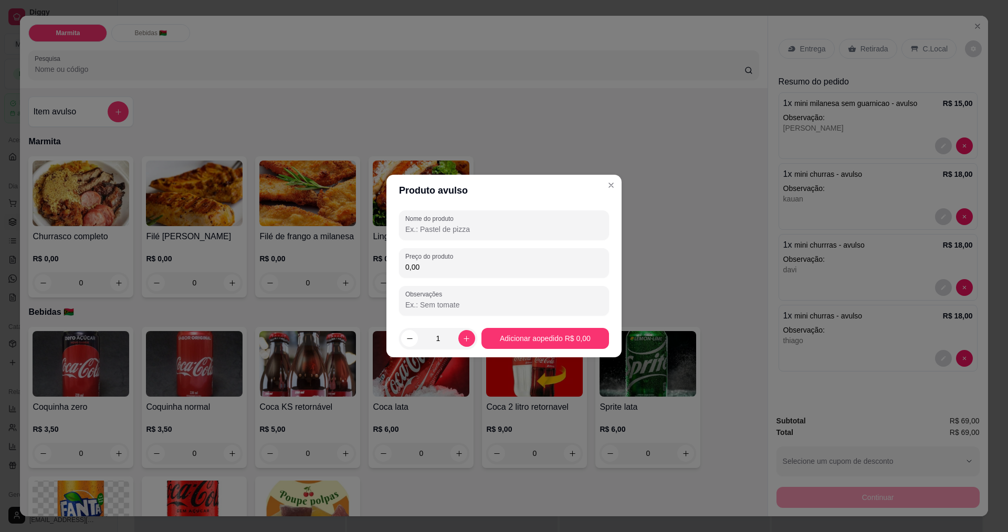
click at [426, 301] on input "Observações" at bounding box center [503, 305] width 197 height 10
type input "lula"
click at [427, 273] on div "Preço do produto 0,00" at bounding box center [504, 262] width 210 height 29
type input "18,00"
click at [431, 241] on div "Nome do produto Preço do produto 18,00 Observações [PERSON_NAME]" at bounding box center [504, 262] width 210 height 105
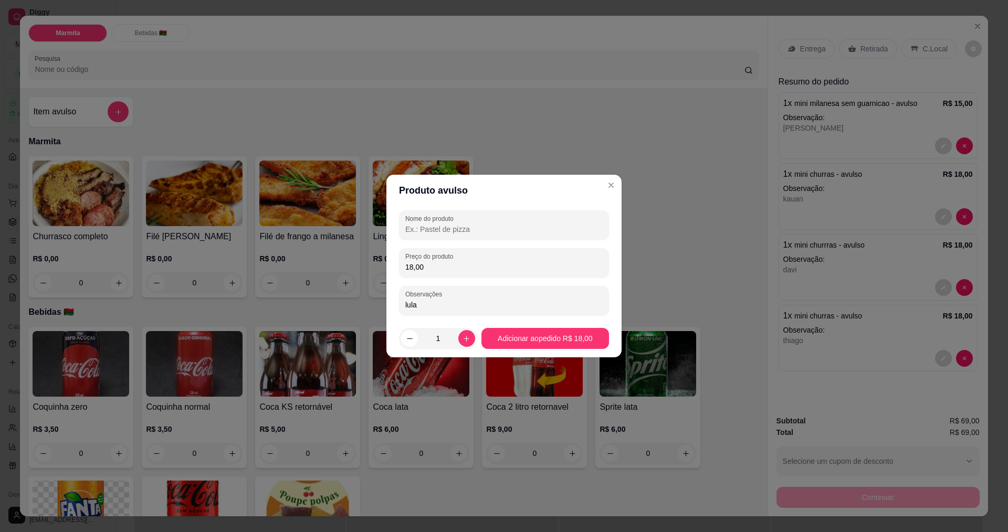
click at [442, 225] on input "Nome do produto" at bounding box center [503, 229] width 197 height 10
type input "mini churras"
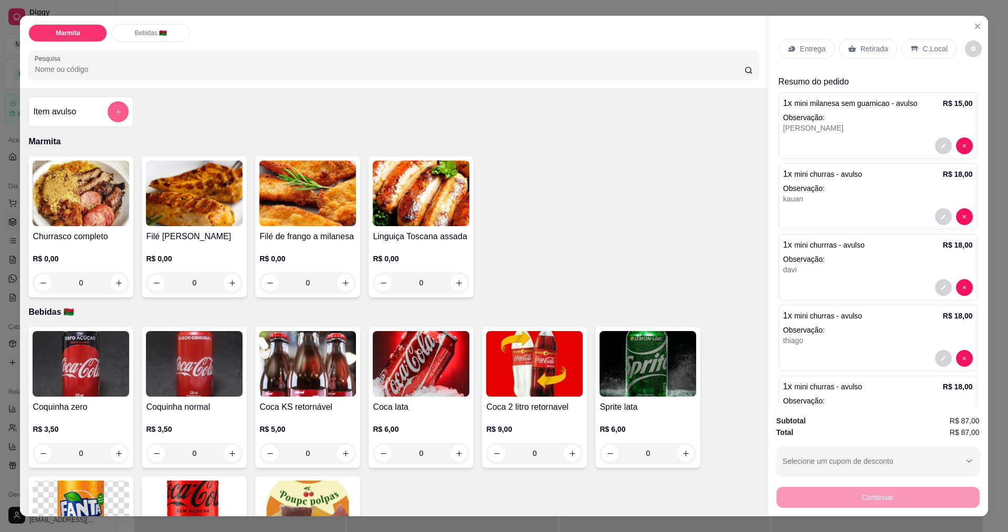
click at [115, 108] on icon "add-separate-item" at bounding box center [118, 112] width 8 height 8
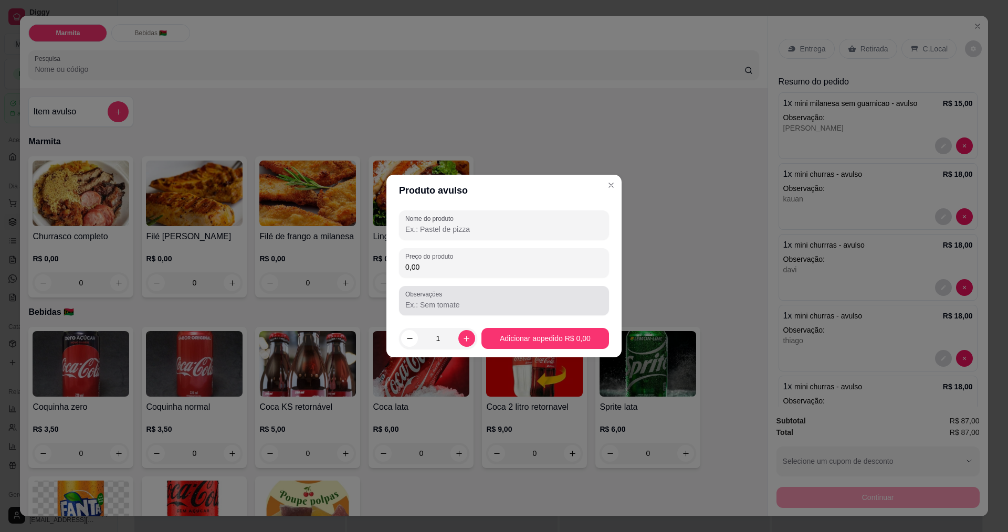
click at [457, 298] on div at bounding box center [503, 300] width 197 height 21
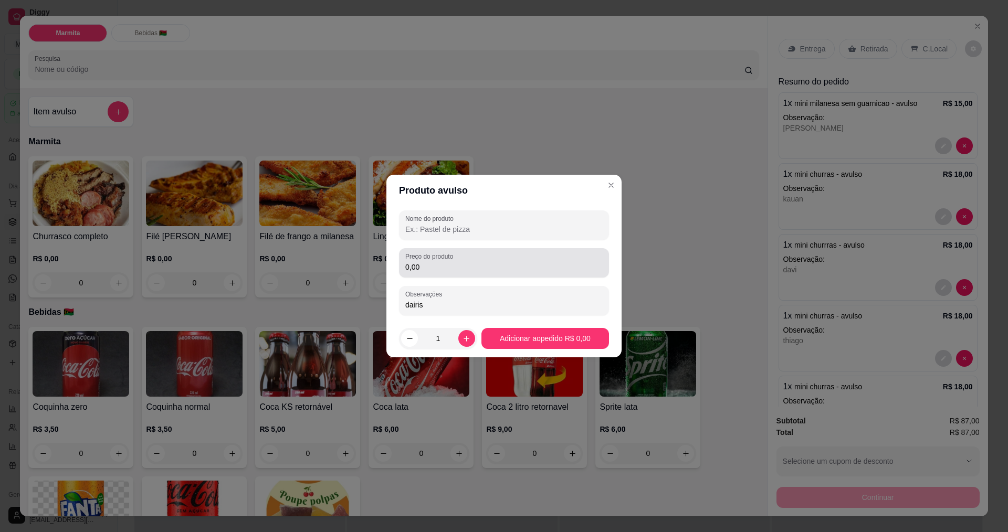
type input "dairis"
click at [448, 269] on input "0,00" at bounding box center [503, 267] width 197 height 10
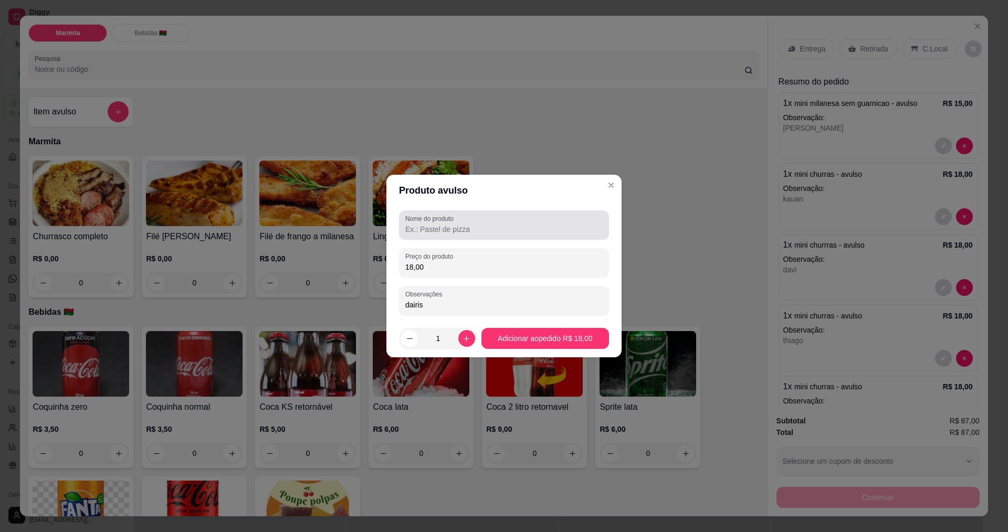
type input "18,00"
click at [456, 229] on input "Nome do produto" at bounding box center [503, 229] width 197 height 10
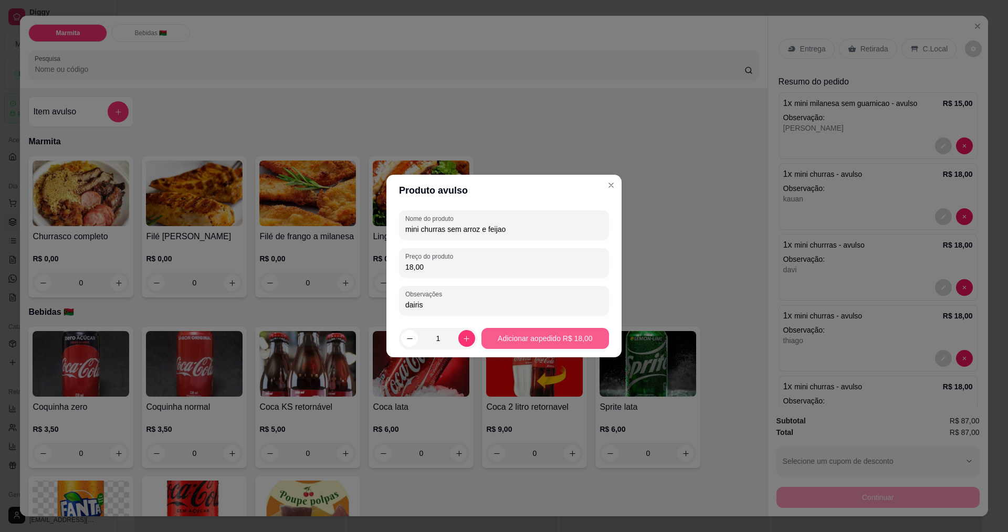
type input "mini churras sem arroz e feijao"
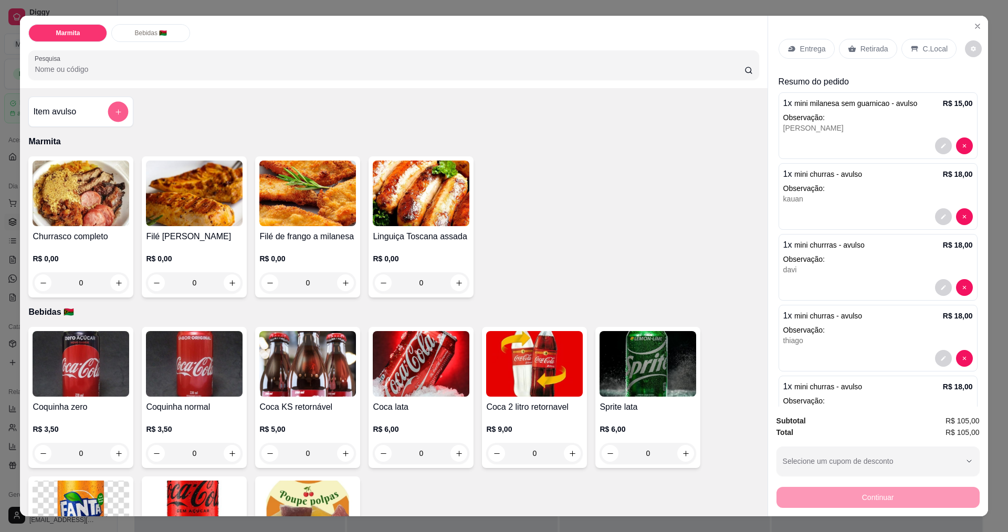
click at [114, 111] on icon "add-separate-item" at bounding box center [118, 112] width 8 height 8
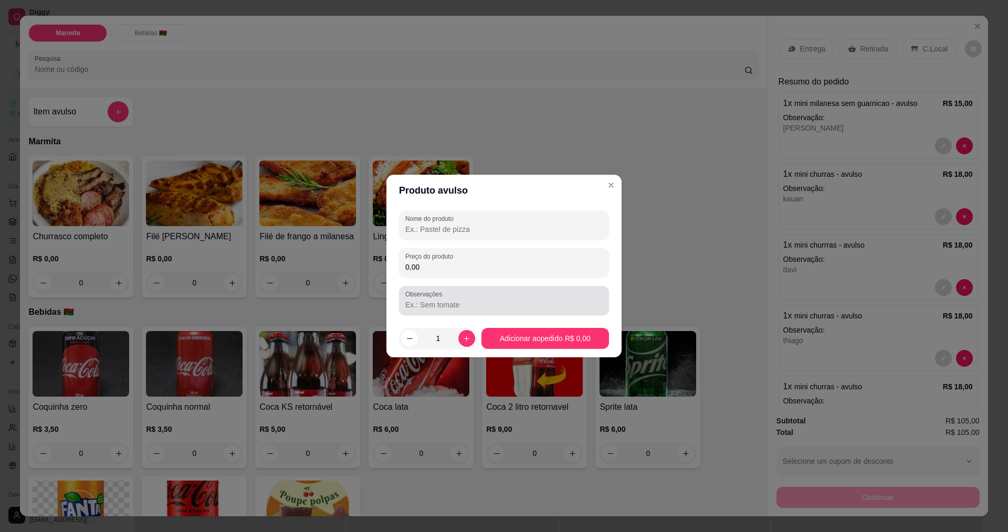
click at [464, 310] on div at bounding box center [503, 300] width 197 height 21
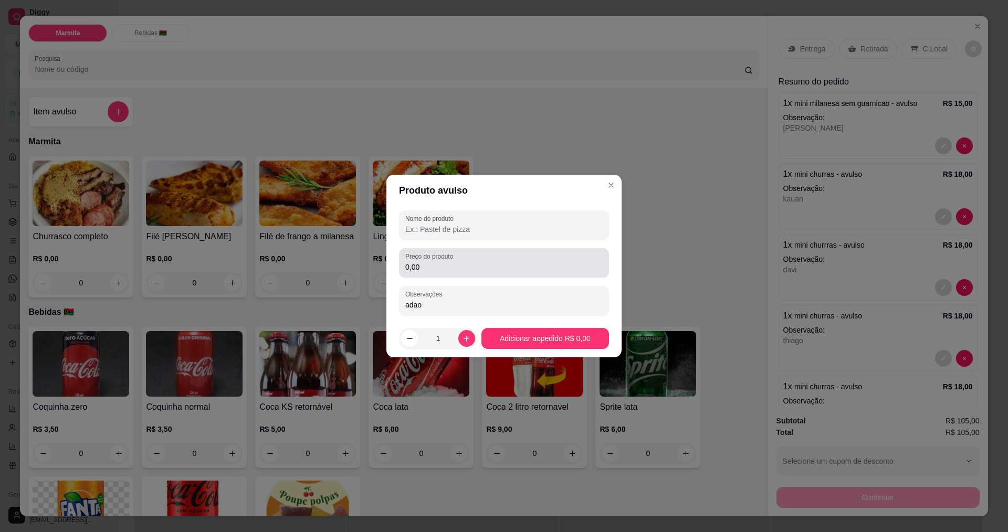
type input "adao"
click at [447, 263] on input "0,00" at bounding box center [503, 267] width 197 height 10
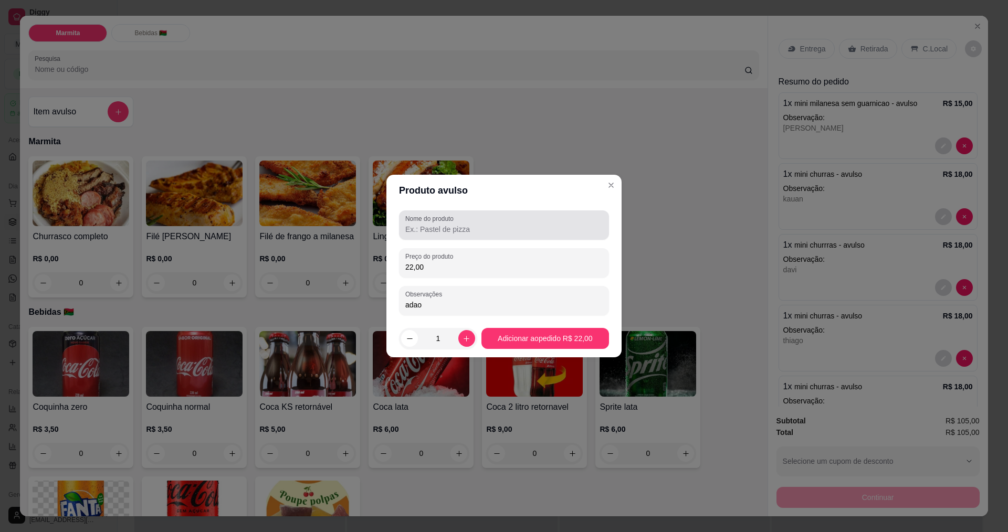
type input "22,00"
click at [436, 236] on div "Nome do produto" at bounding box center [504, 224] width 210 height 29
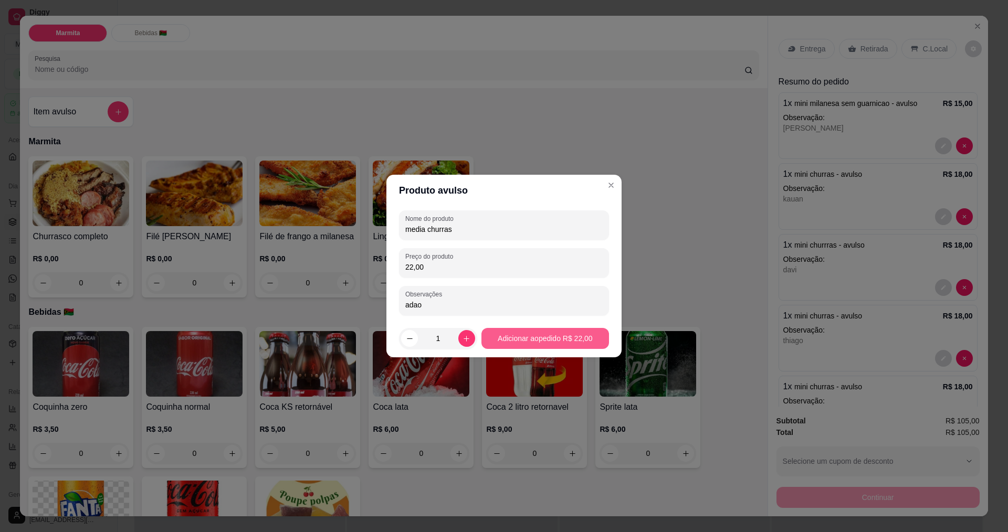
type input "media churras"
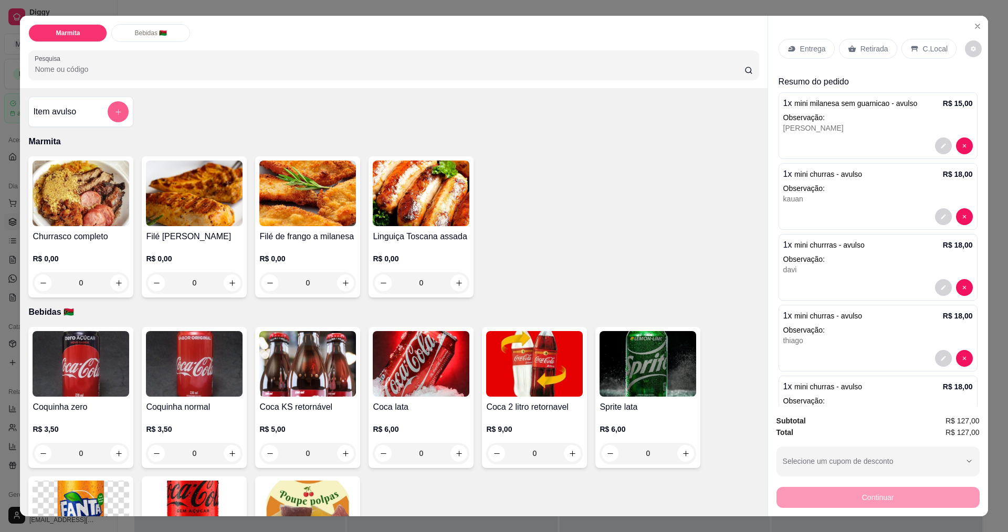
click at [110, 112] on button "add-separate-item" at bounding box center [118, 111] width 21 height 21
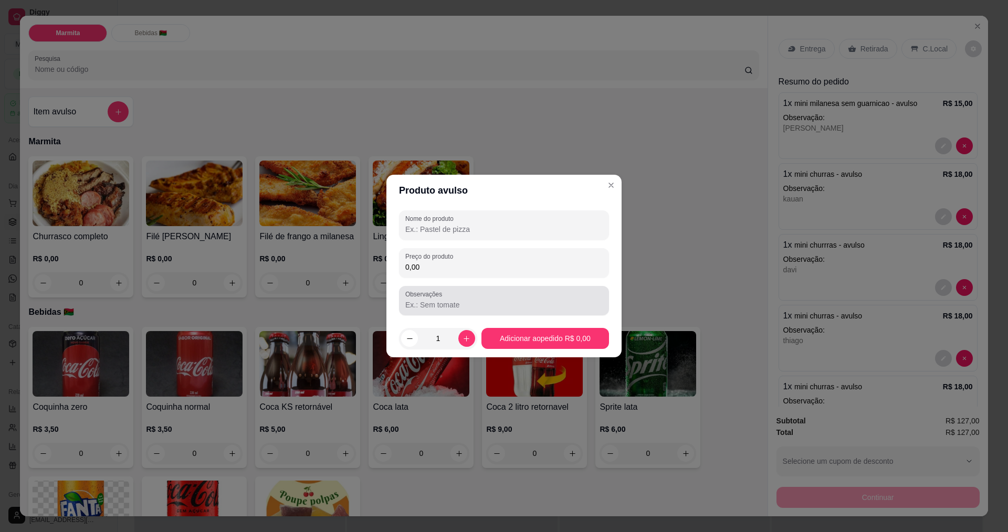
click at [418, 303] on input "Observações" at bounding box center [503, 305] width 197 height 10
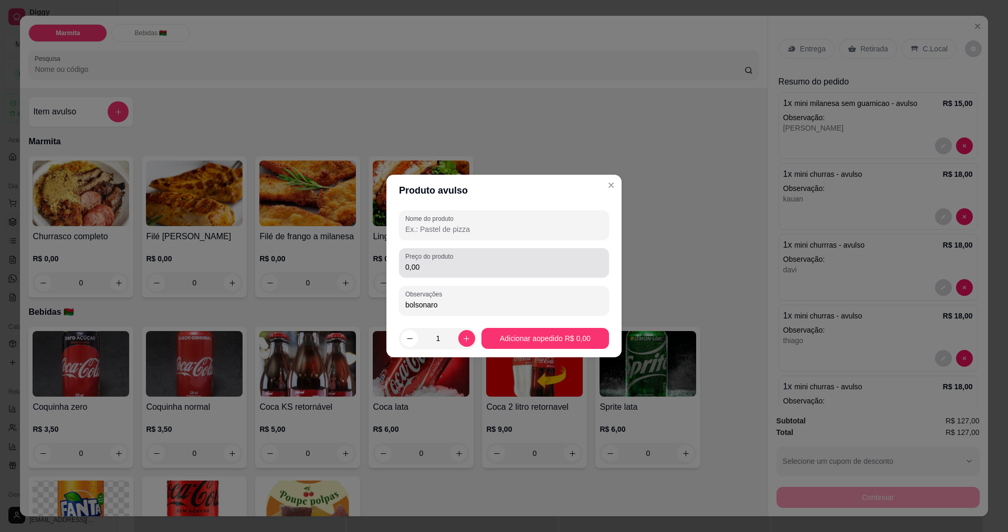
type input "bolsonaro"
click at [429, 264] on input "0,00" at bounding box center [503, 267] width 197 height 10
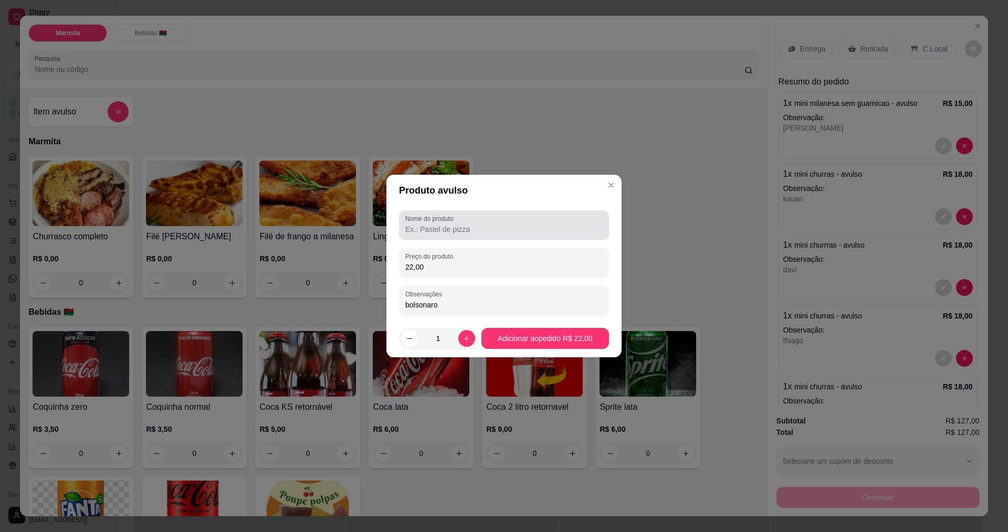
type input "22,00"
click at [453, 235] on div at bounding box center [503, 225] width 197 height 21
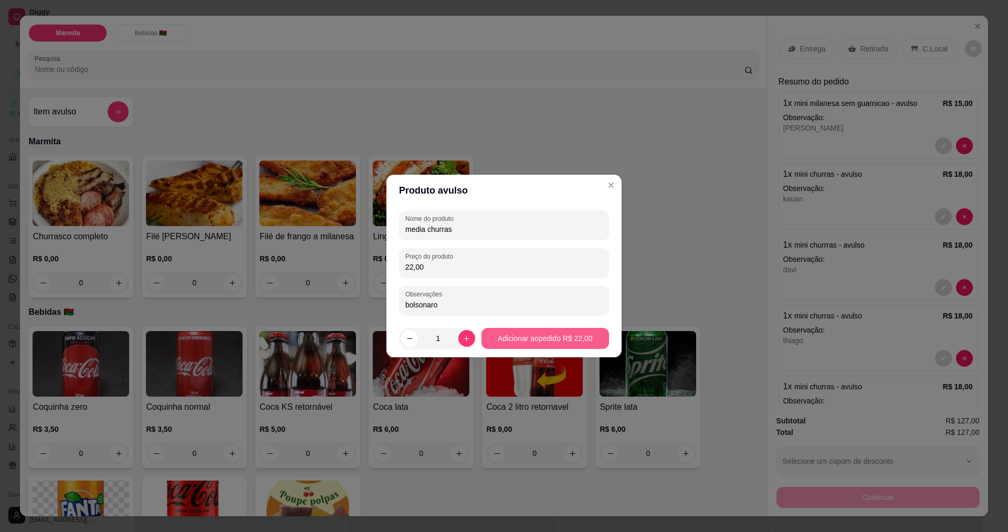
type input "media churras"
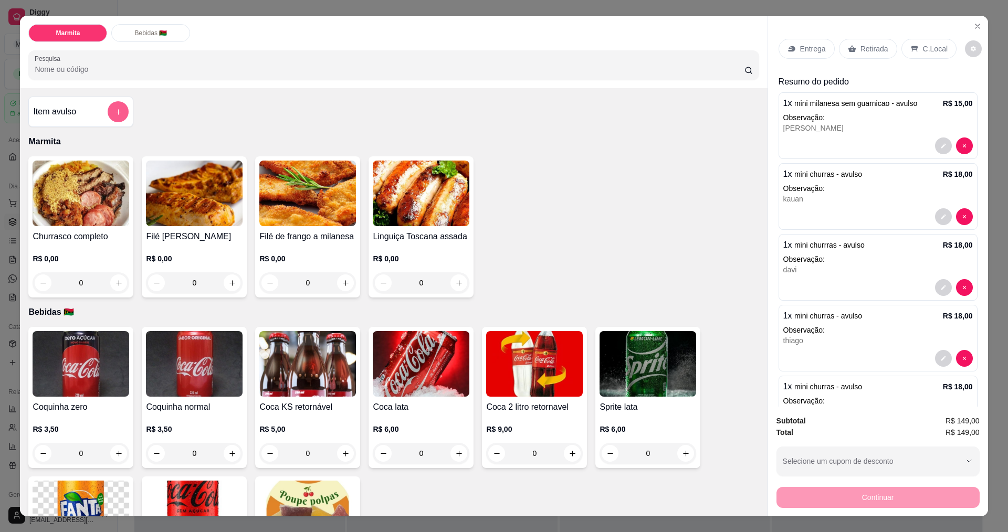
click at [109, 108] on button "add-separate-item" at bounding box center [118, 111] width 21 height 21
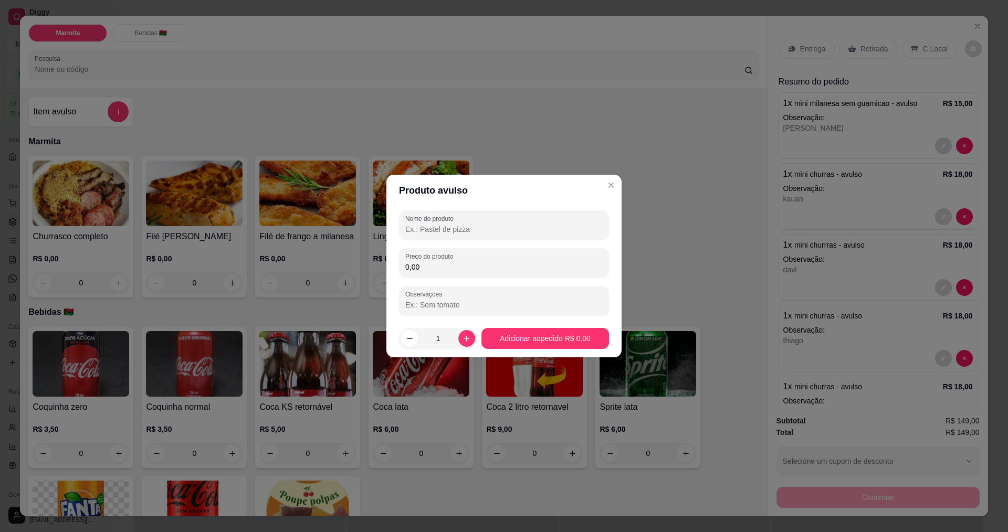
click at [417, 307] on input "Observações" at bounding box center [503, 305] width 197 height 10
type input "rosania"
click at [437, 267] on input "0,00" at bounding box center [503, 267] width 197 height 10
type input "18,00"
click at [481, 225] on input "Nome do produto" at bounding box center [503, 229] width 197 height 10
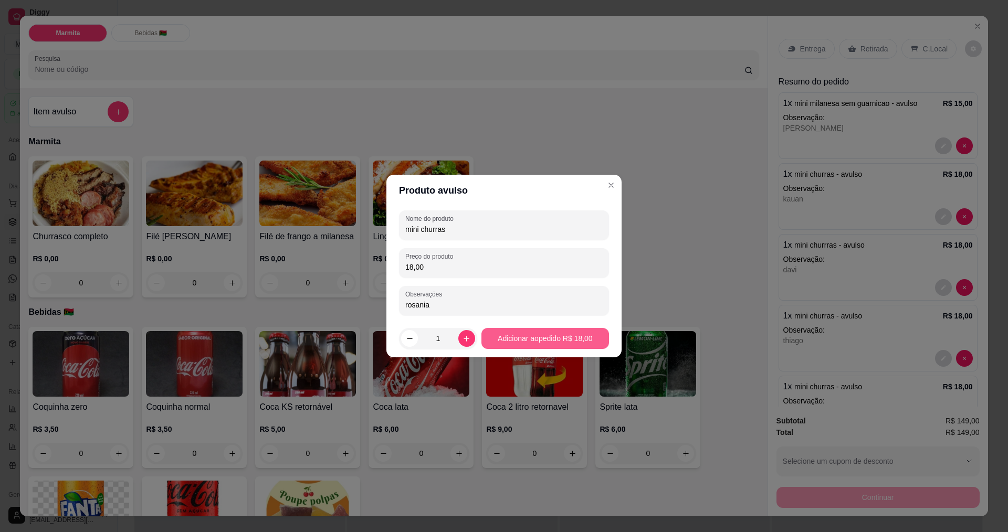
type input "mini churras"
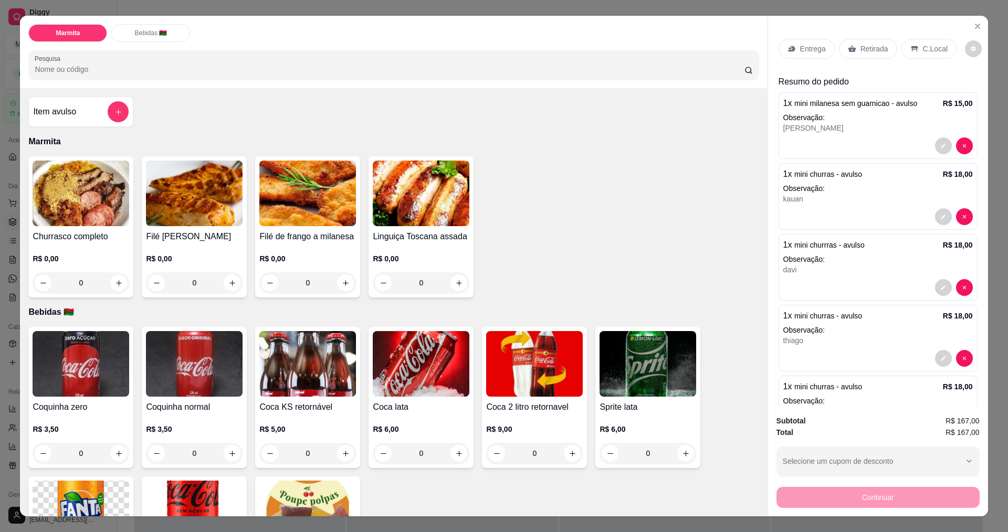
click at [808, 48] on p "Entrega" at bounding box center [813, 49] width 26 height 10
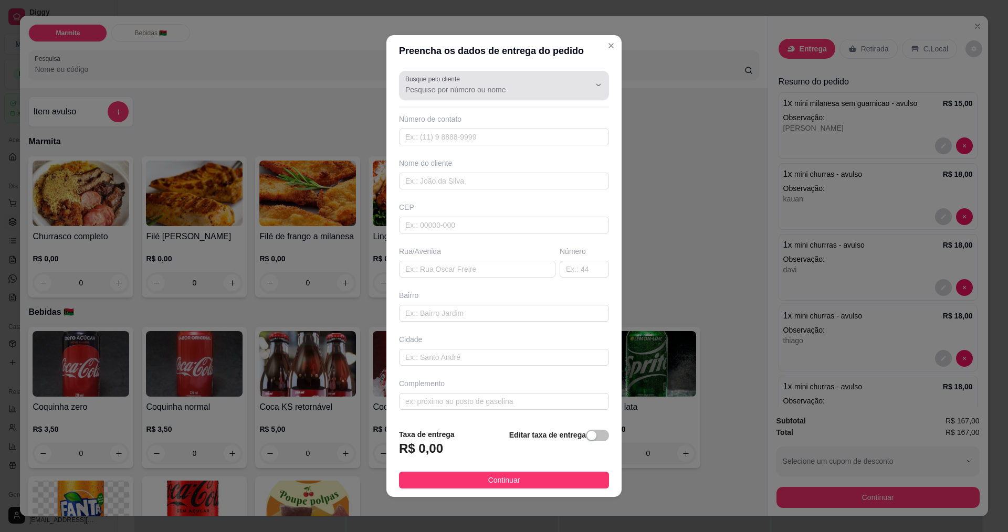
click at [494, 89] on input "Busque pelo cliente" at bounding box center [489, 90] width 168 height 10
click at [448, 116] on span "[PERSON_NAME]" at bounding box center [494, 115] width 175 height 10
type input "[PERSON_NAME]"
type input "19998761693"
type input "[PERSON_NAME]"
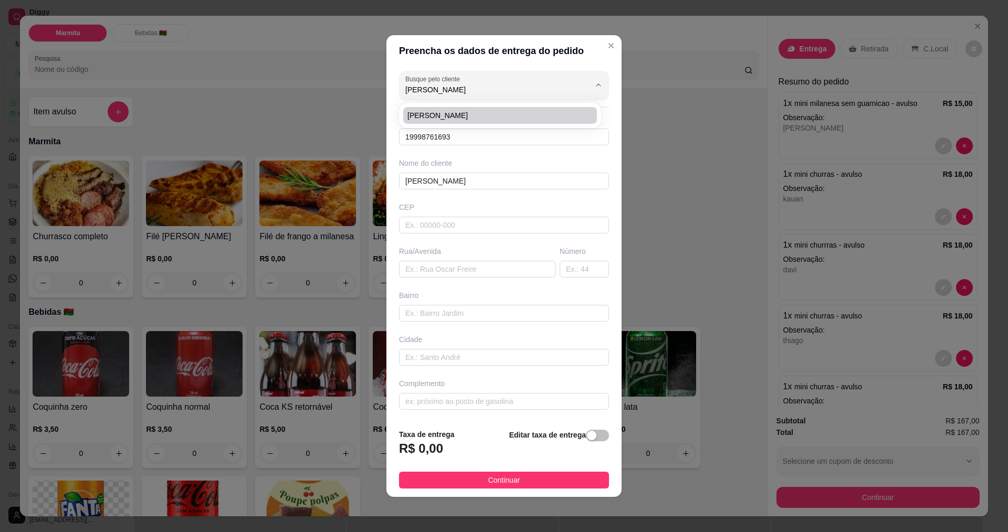
type input "av [PERSON_NAME]"
type input "925"
type input "[PERSON_NAME]"
click at [592, 431] on span "button" at bounding box center [597, 436] width 23 height 12
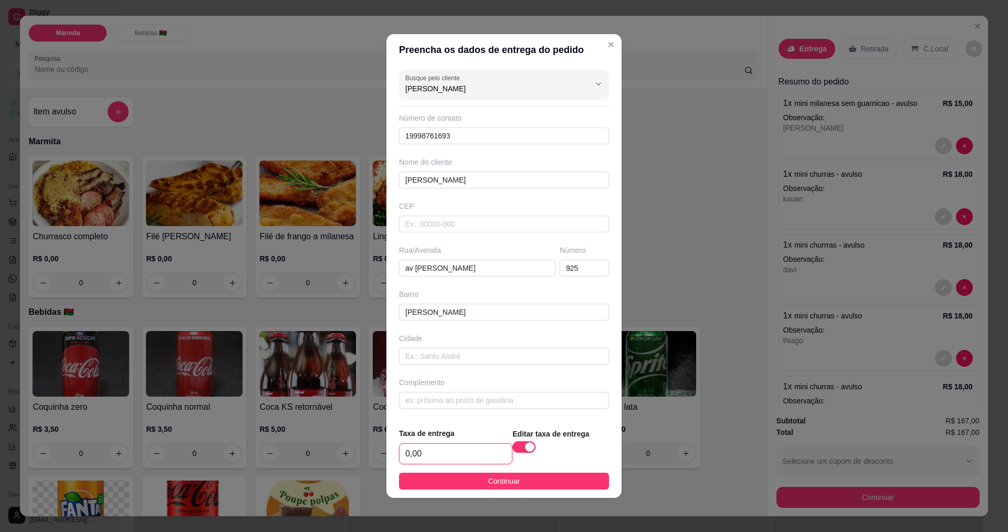
click at [448, 459] on input "0,00" at bounding box center [455, 454] width 112 height 20
type input "4,00"
click at [546, 484] on button "Continuar" at bounding box center [504, 481] width 210 height 17
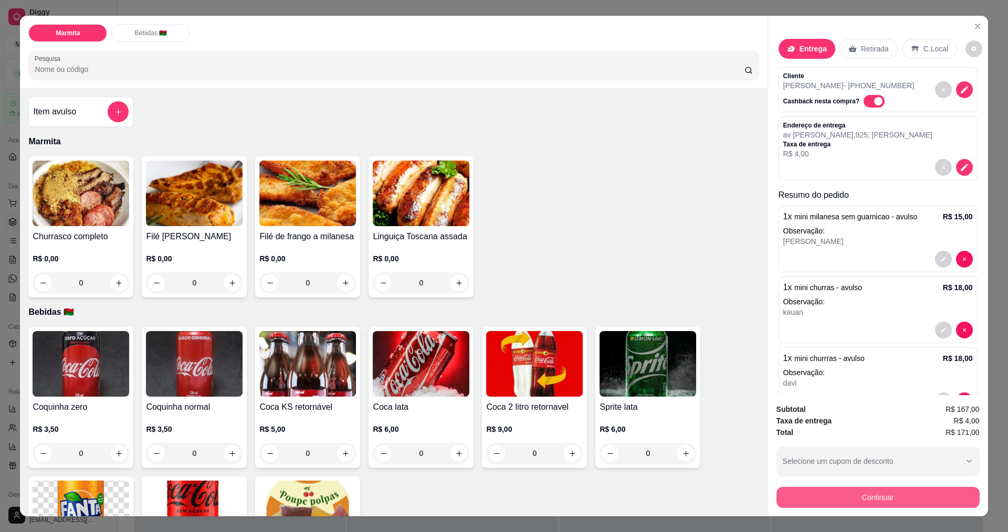
click at [859, 497] on button "Continuar" at bounding box center [877, 497] width 203 height 21
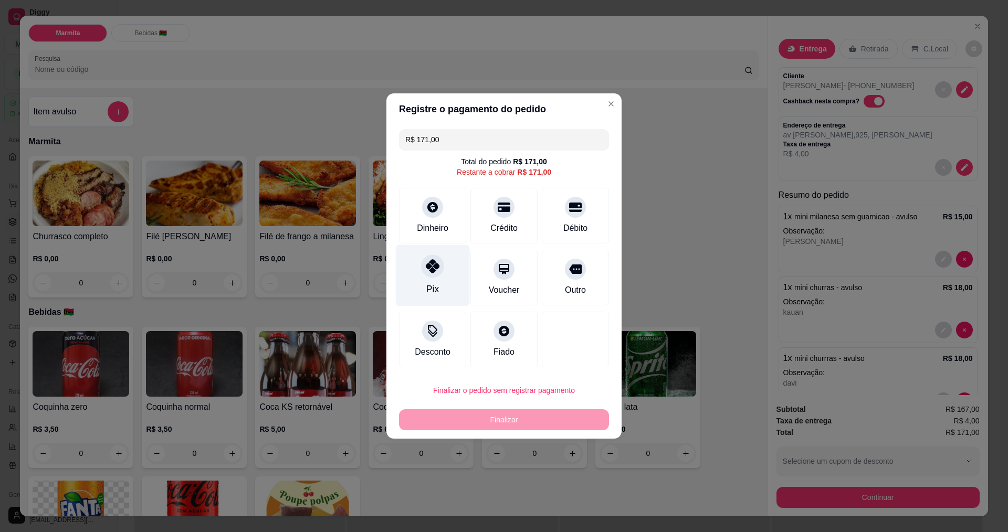
click at [435, 267] on icon at bounding box center [433, 266] width 14 height 14
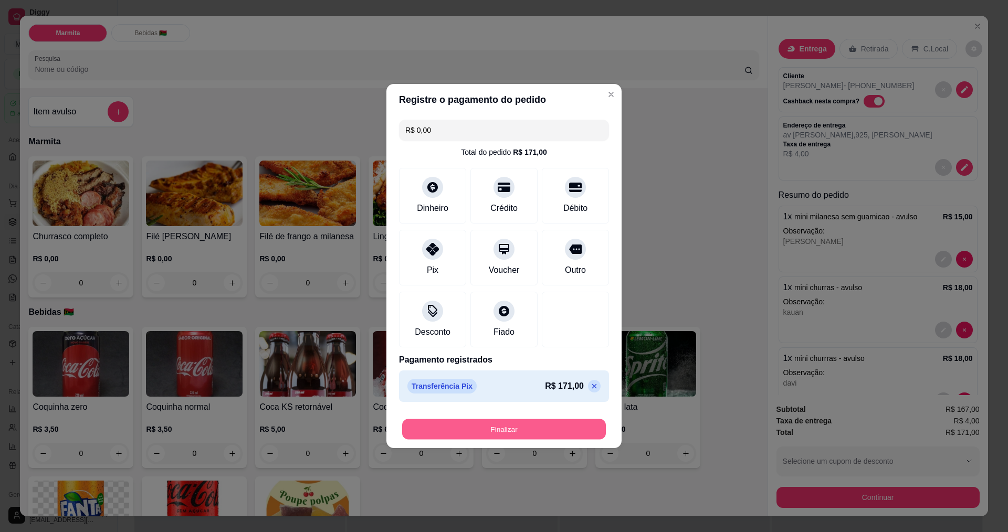
click at [483, 423] on button "Finalizar" at bounding box center [504, 429] width 204 height 20
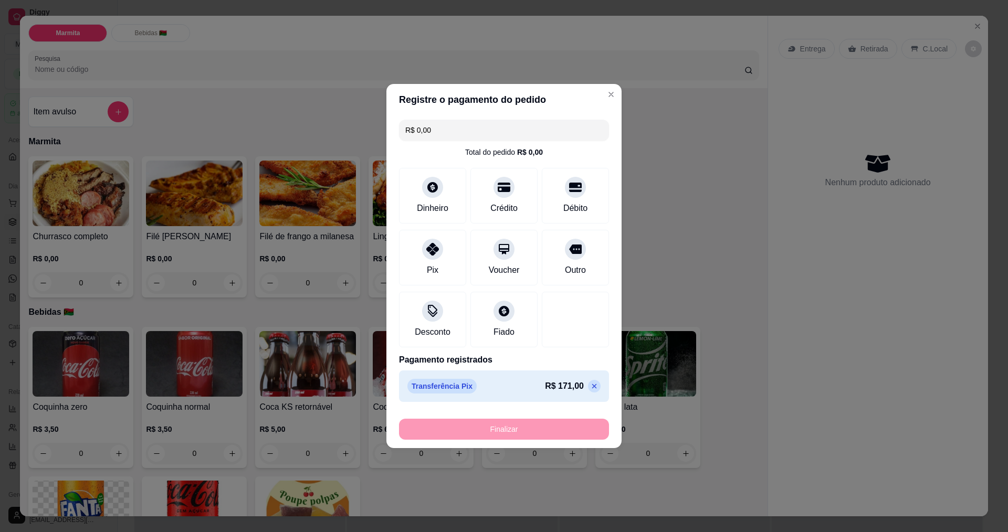
type input "-R$ 171,00"
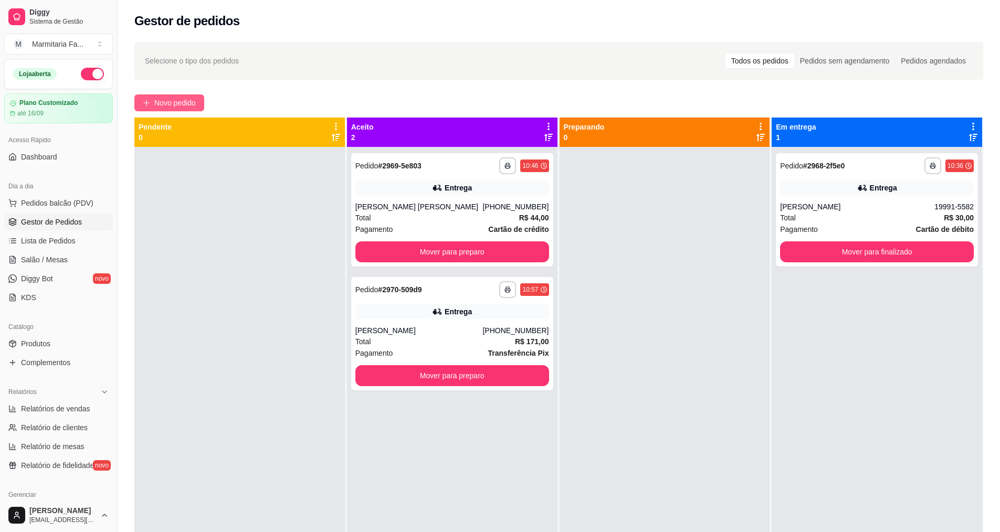
click at [191, 102] on span "Novo pedido" at bounding box center [174, 103] width 41 height 12
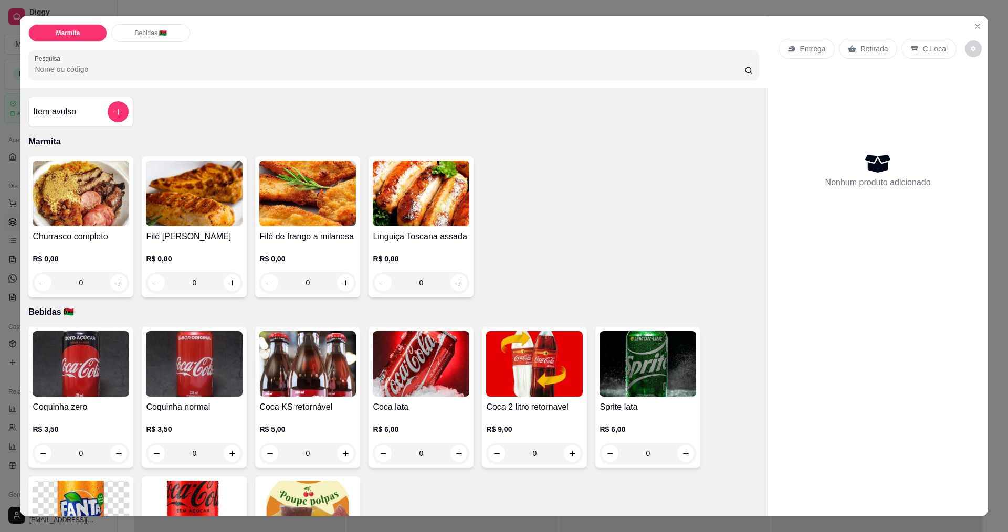
click at [113, 287] on div "0" at bounding box center [81, 282] width 97 height 21
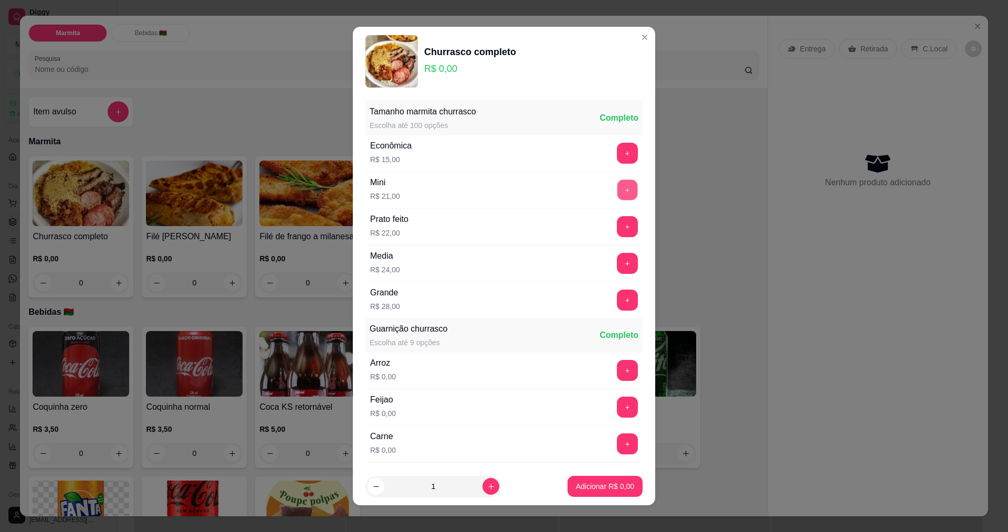
click at [617, 187] on button "+" at bounding box center [627, 190] width 20 height 20
click at [598, 489] on p "Adicionar R$ 21,00" at bounding box center [603, 486] width 62 height 10
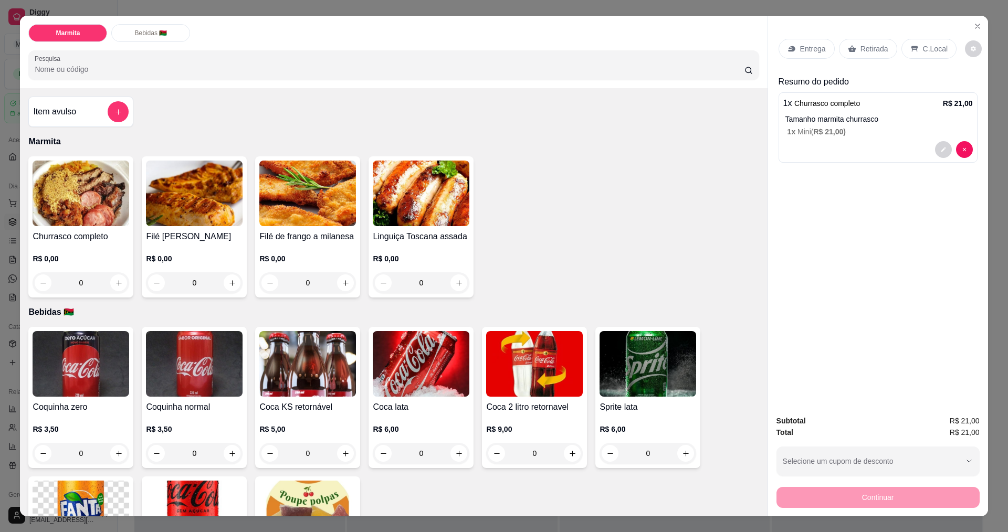
click at [809, 52] on p "Entrega" at bounding box center [813, 49] width 26 height 10
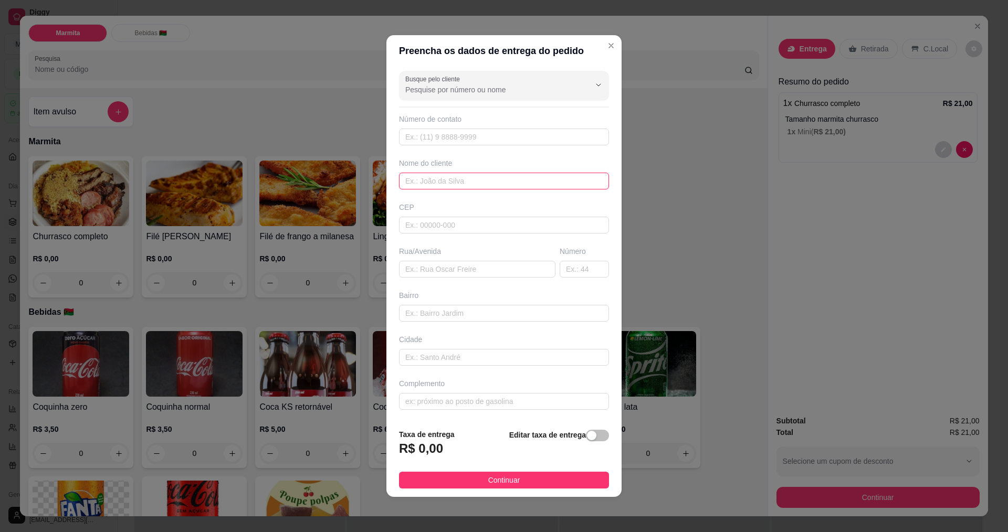
click at [451, 180] on input "text" at bounding box center [504, 181] width 210 height 17
type input "[PERSON_NAME]"
click at [593, 432] on span "button" at bounding box center [597, 436] width 23 height 12
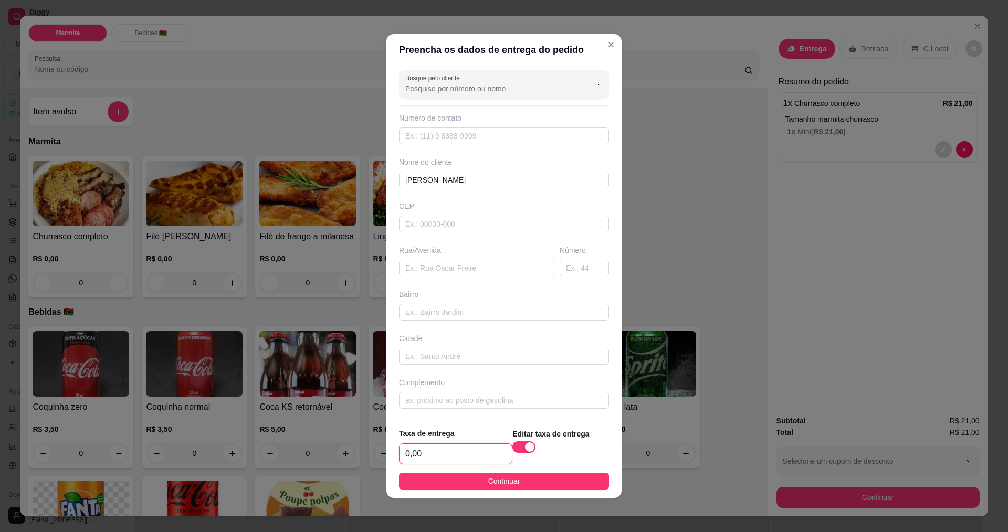
click at [462, 448] on input "0,00" at bounding box center [455, 454] width 112 height 20
type input "2,00"
click at [482, 483] on button "Continuar" at bounding box center [504, 481] width 210 height 17
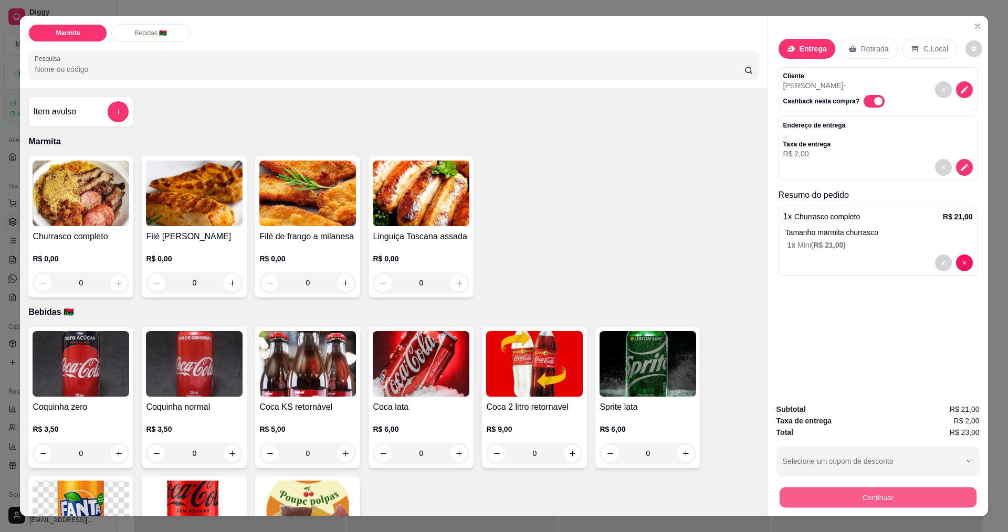
click at [881, 498] on button "Continuar" at bounding box center [877, 497] width 197 height 20
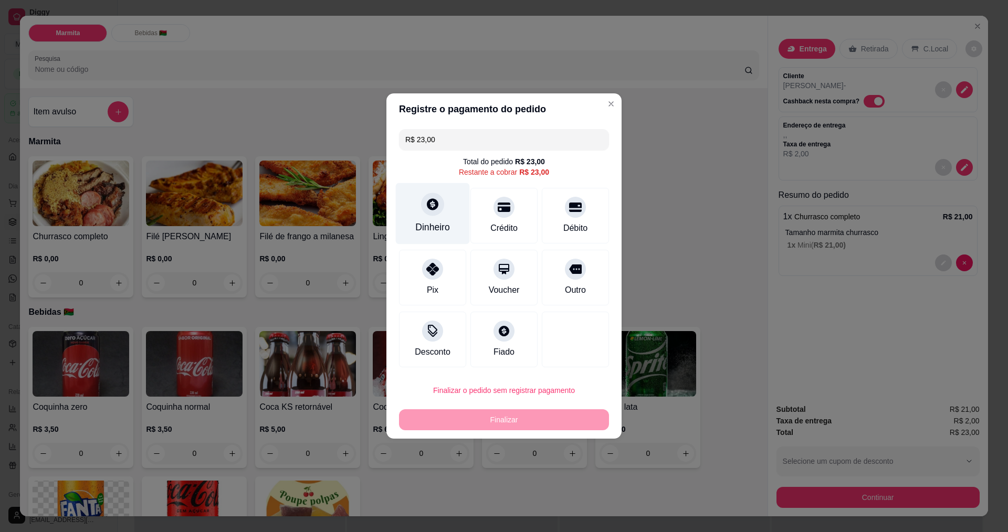
click at [431, 212] on div at bounding box center [432, 204] width 23 height 23
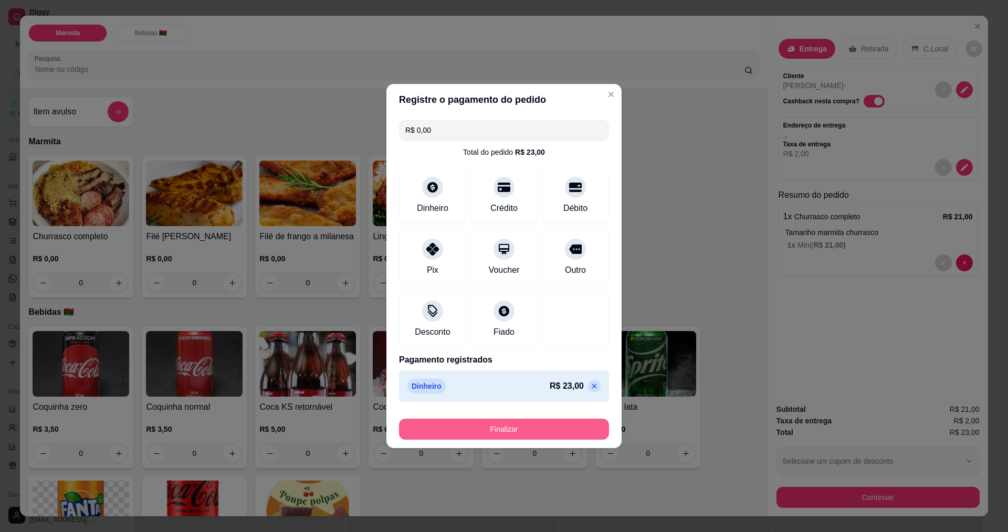
click at [503, 429] on button "Finalizar" at bounding box center [504, 429] width 210 height 21
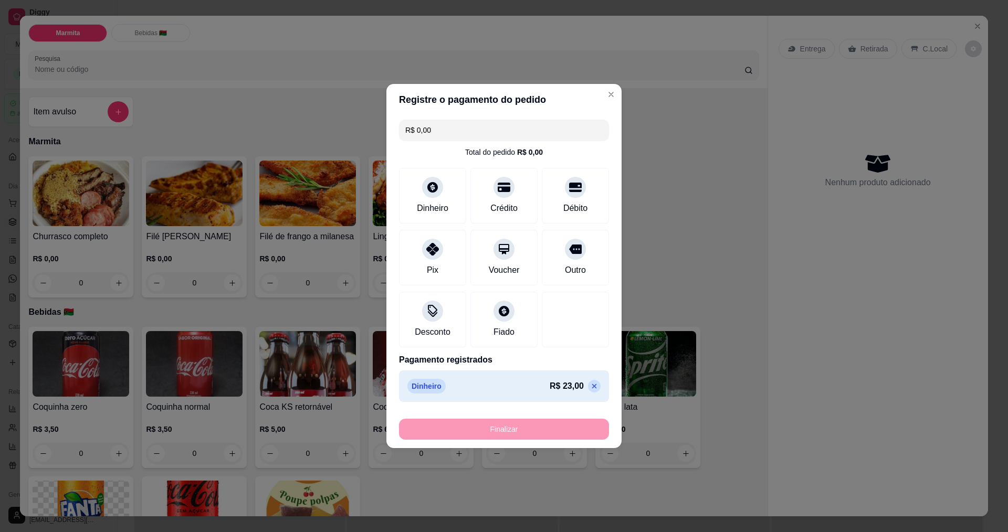
type input "-R$ 23,00"
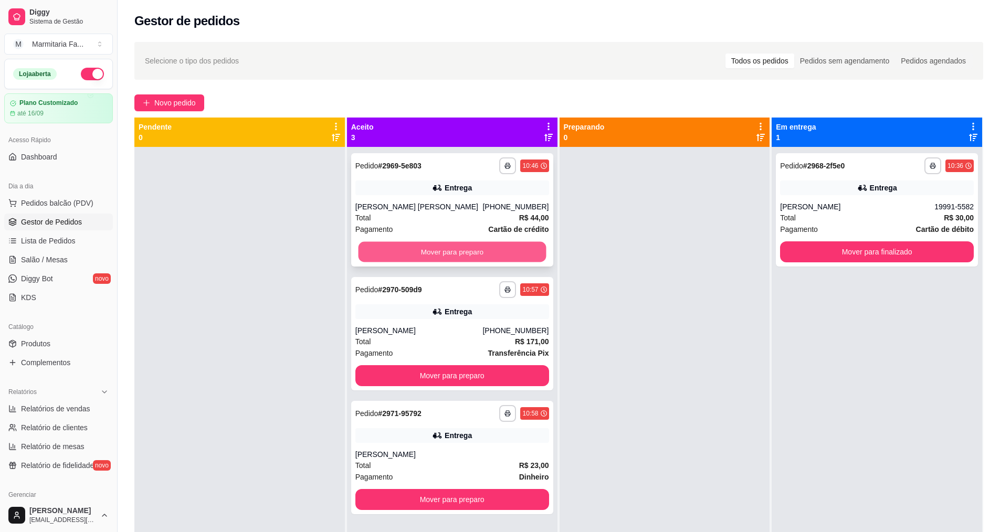
click at [498, 252] on button "Mover para preparo" at bounding box center [452, 252] width 188 height 20
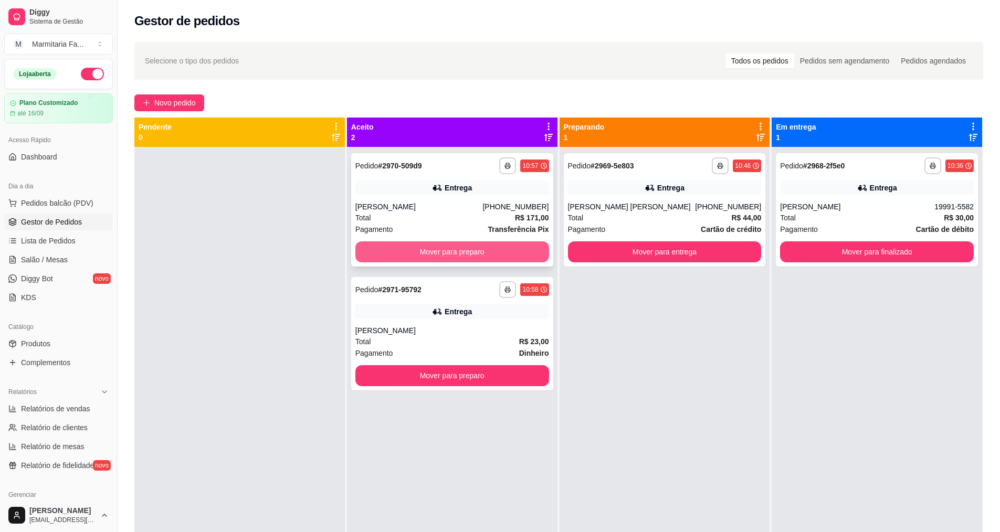
click at [499, 252] on button "Mover para preparo" at bounding box center [452, 251] width 194 height 21
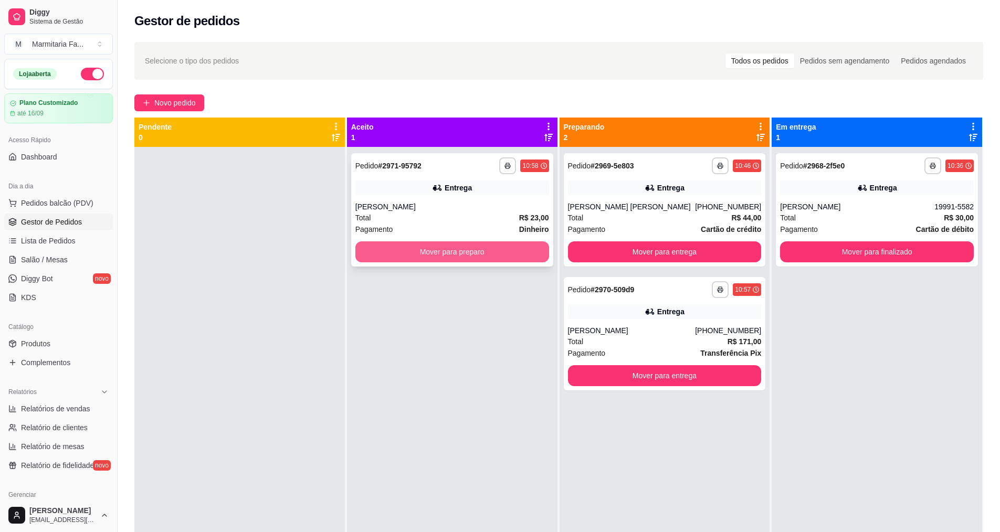
click at [499, 252] on button "Mover para preparo" at bounding box center [452, 251] width 194 height 21
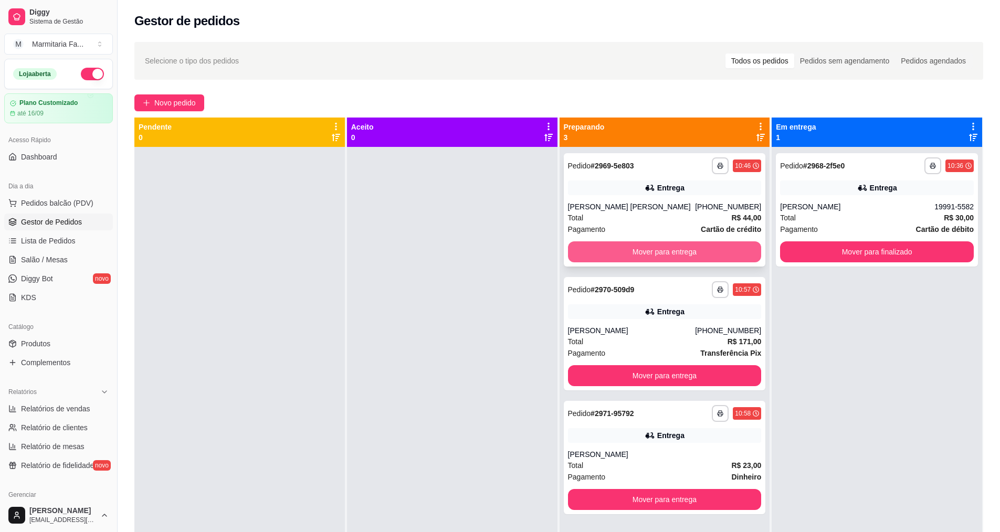
click at [596, 250] on button "Mover para entrega" at bounding box center [665, 251] width 194 height 21
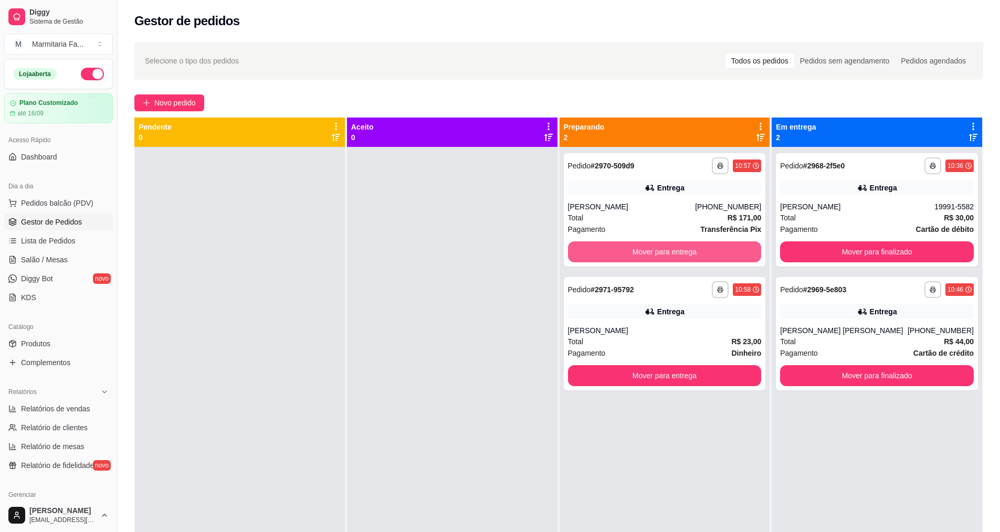
click at [596, 250] on button "Mover para entrega" at bounding box center [665, 251] width 194 height 21
click at [596, 250] on div "Mover para entrega" at bounding box center [665, 251] width 194 height 21
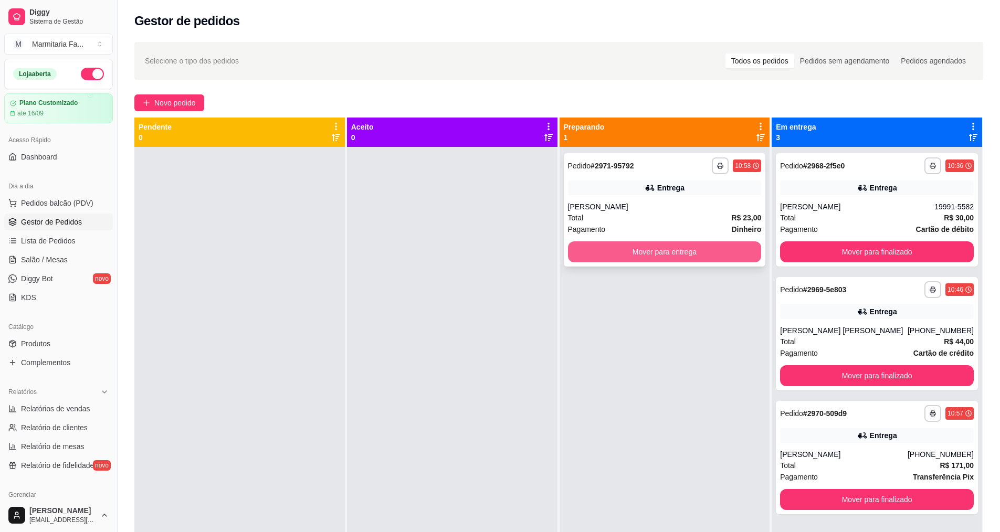
click at [694, 254] on button "Mover para entrega" at bounding box center [665, 251] width 194 height 21
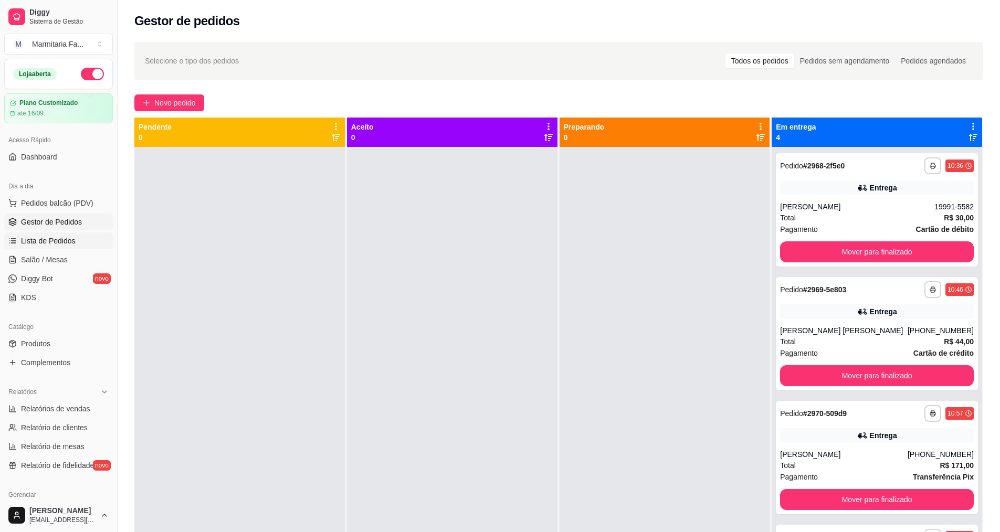
click at [49, 236] on span "Lista de Pedidos" at bounding box center [48, 241] width 55 height 10
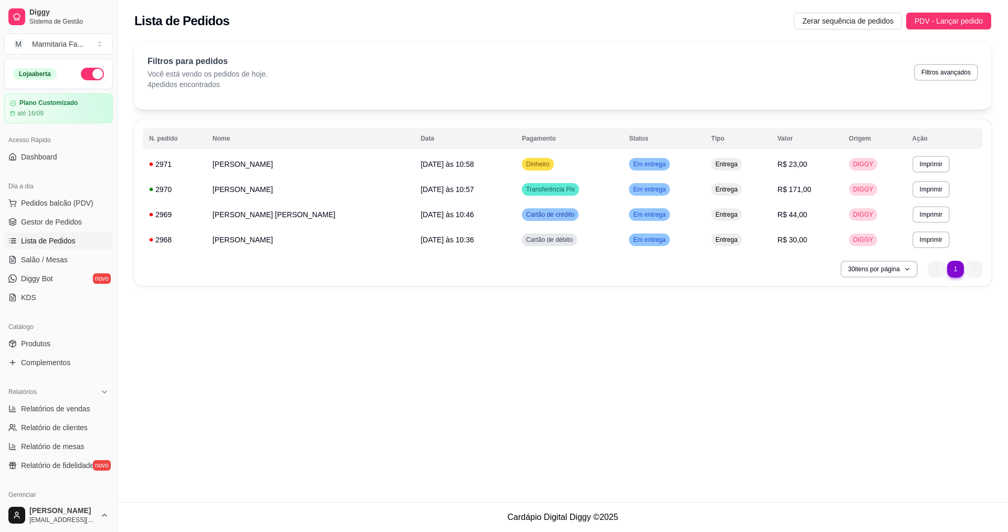
click at [52, 213] on ul "Pedidos balcão (PDV) Gestor de Pedidos Lista de Pedidos Salão / Mesas Diggy Bot…" at bounding box center [58, 250] width 109 height 111
click at [56, 217] on span "Gestor de Pedidos" at bounding box center [51, 222] width 61 height 10
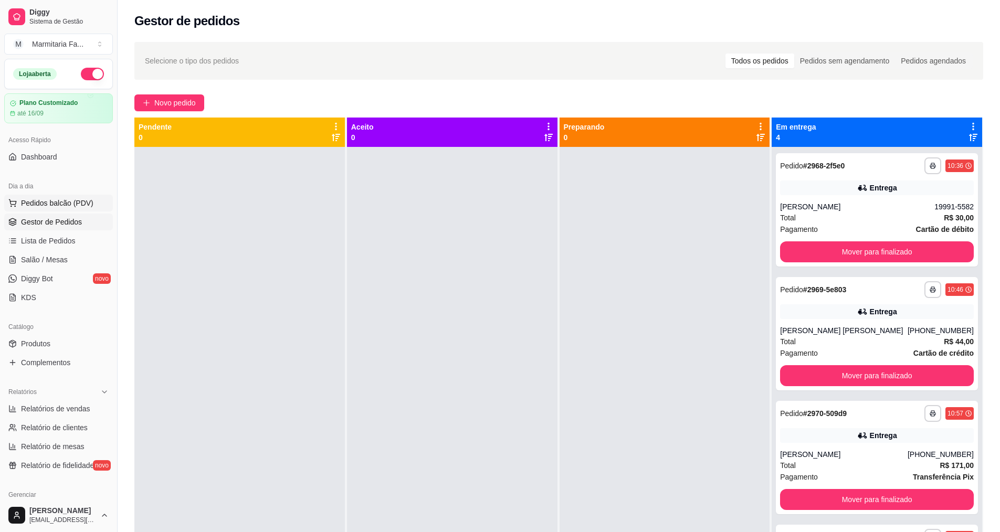
click at [56, 202] on span "Pedidos balcão (PDV)" at bounding box center [57, 203] width 72 height 10
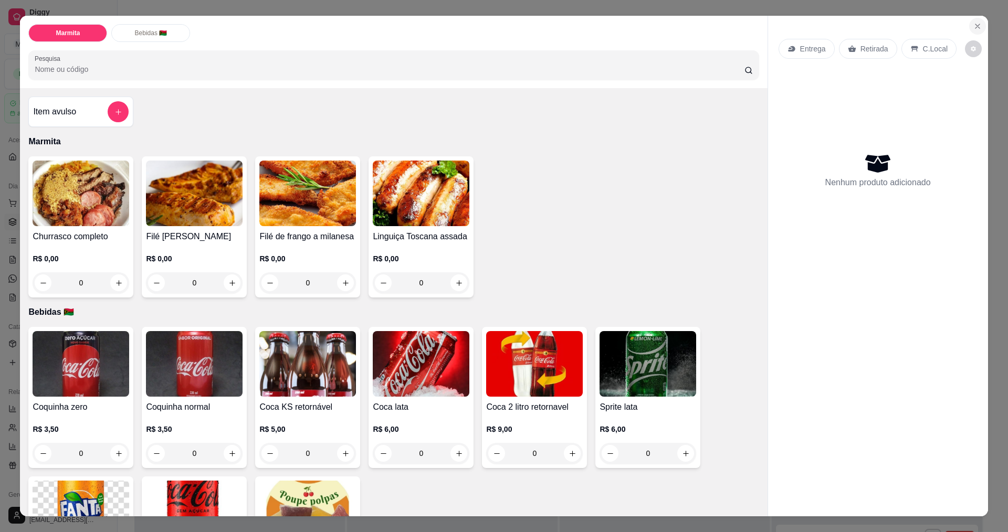
click at [973, 23] on icon "Close" at bounding box center [977, 26] width 8 height 8
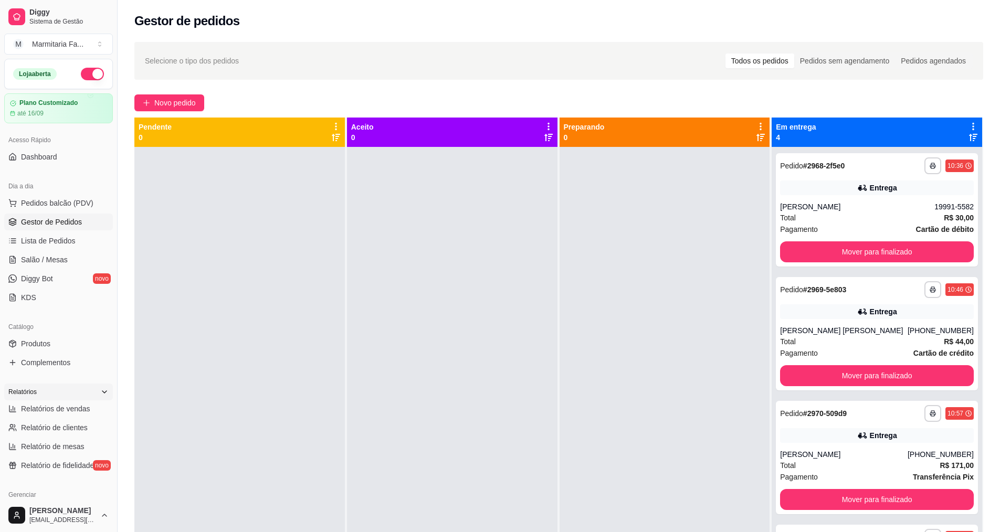
click at [100, 391] on icon at bounding box center [104, 392] width 8 height 8
click at [60, 205] on span "Pedidos balcão (PDV)" at bounding box center [57, 203] width 72 height 10
